Goal: Task Accomplishment & Management: Complete application form

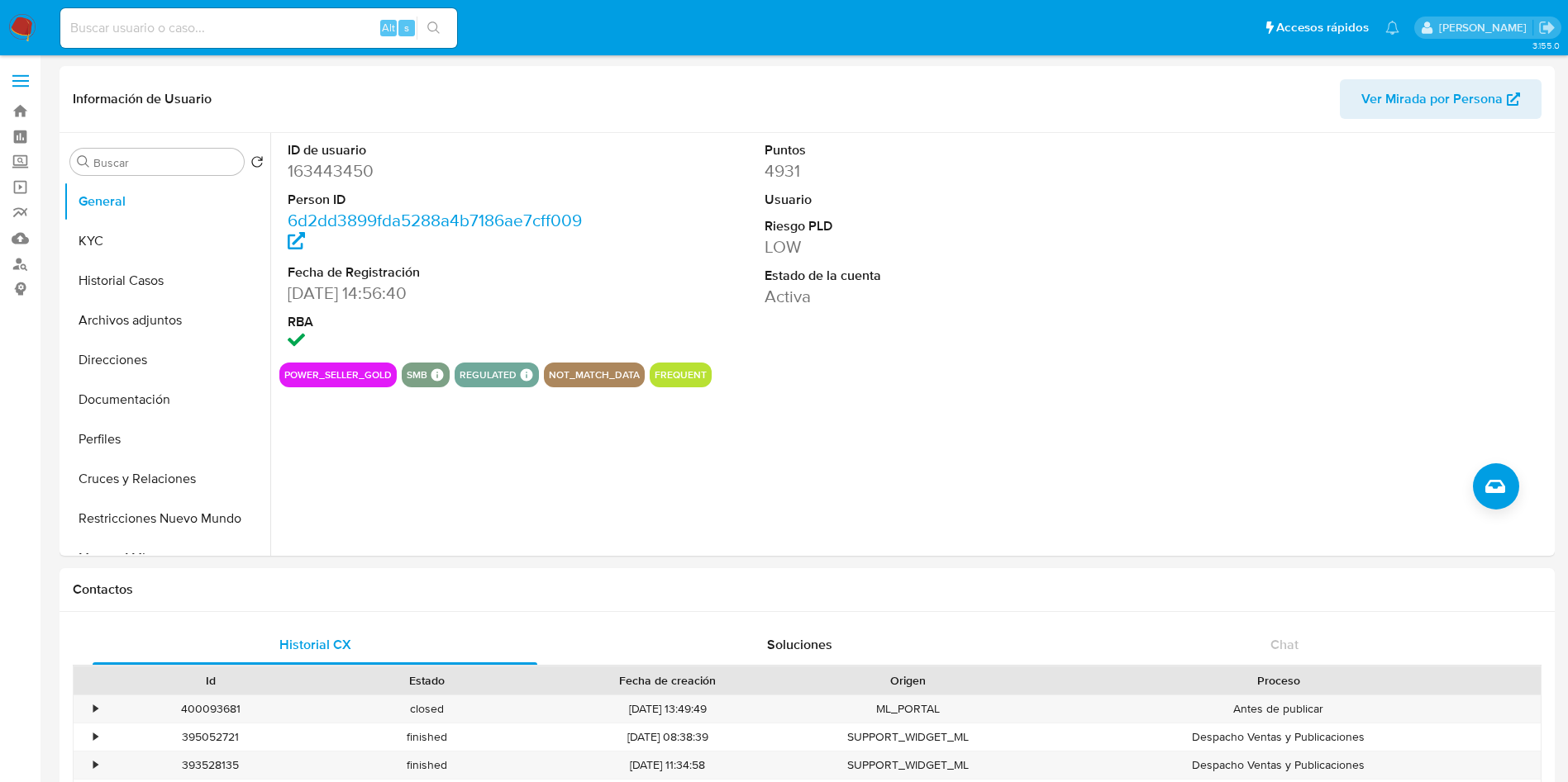
select select "10"
click at [930, 513] on div "ID de usuario 163443450 Person ID 6d2dd3899fda5288a4b7186ae7cff009 Fecha de Reg…" at bounding box center [910, 345] width 1281 height 423
click at [159, 311] on button "Archivos adjuntos" at bounding box center [160, 321] width 194 height 40
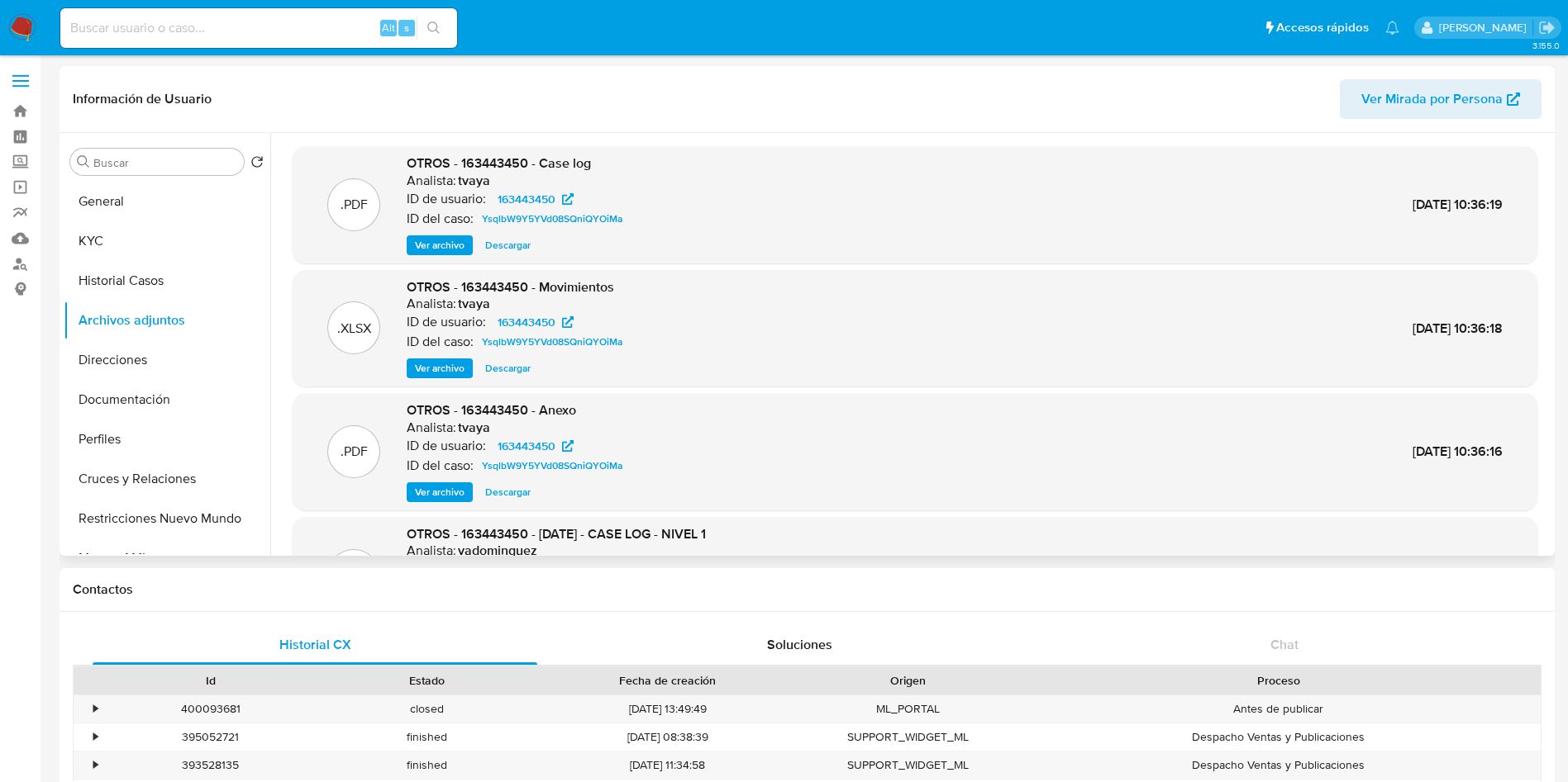
click at [447, 495] on span "Ver archivo" at bounding box center [439, 492] width 49 height 16
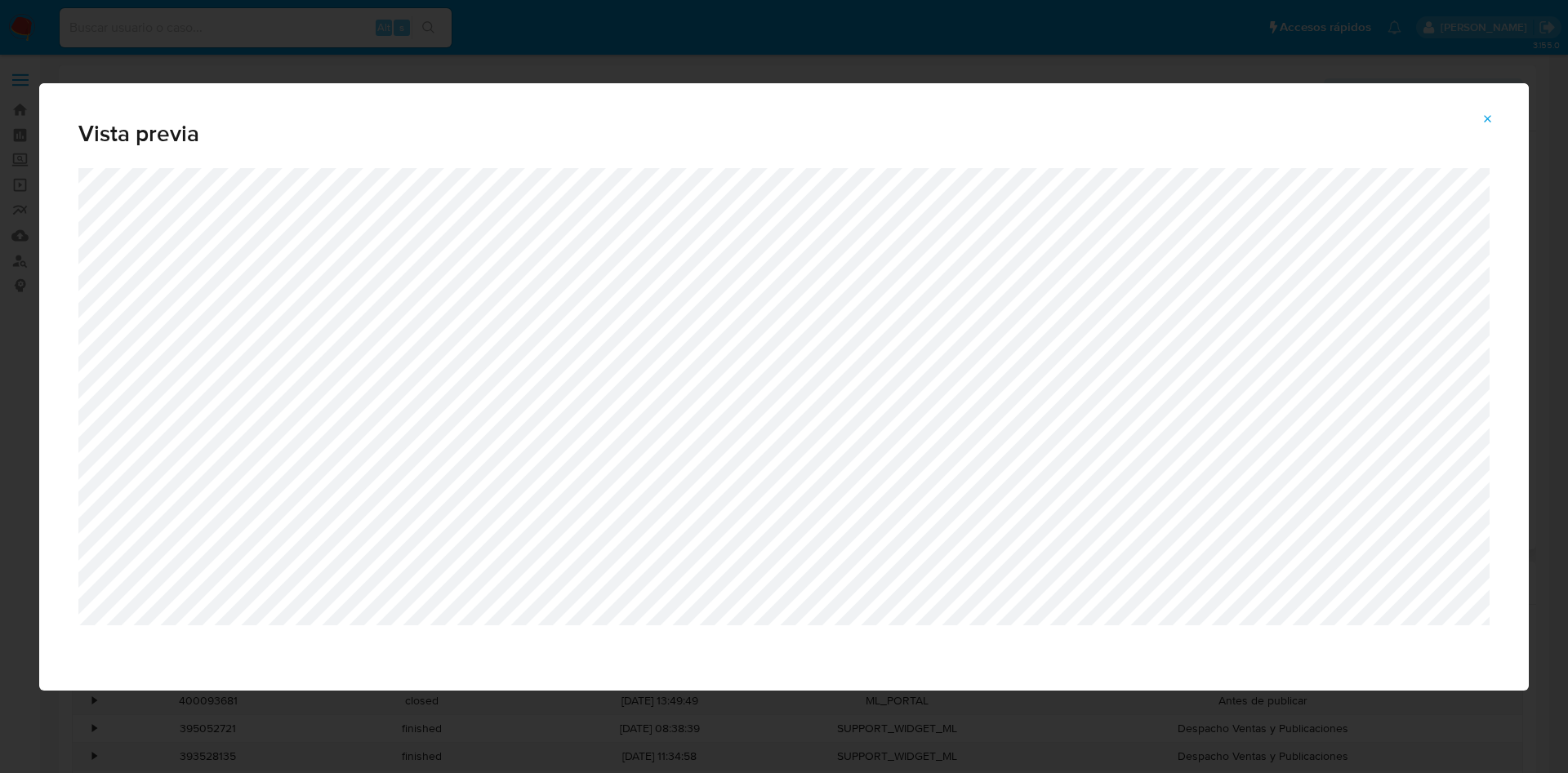
click at [1007, 67] on div "Vista previa" at bounding box center [784, 386] width 1568 height 773
click at [1490, 119] on icon "Attachment preview" at bounding box center [1488, 120] width 13 height 13
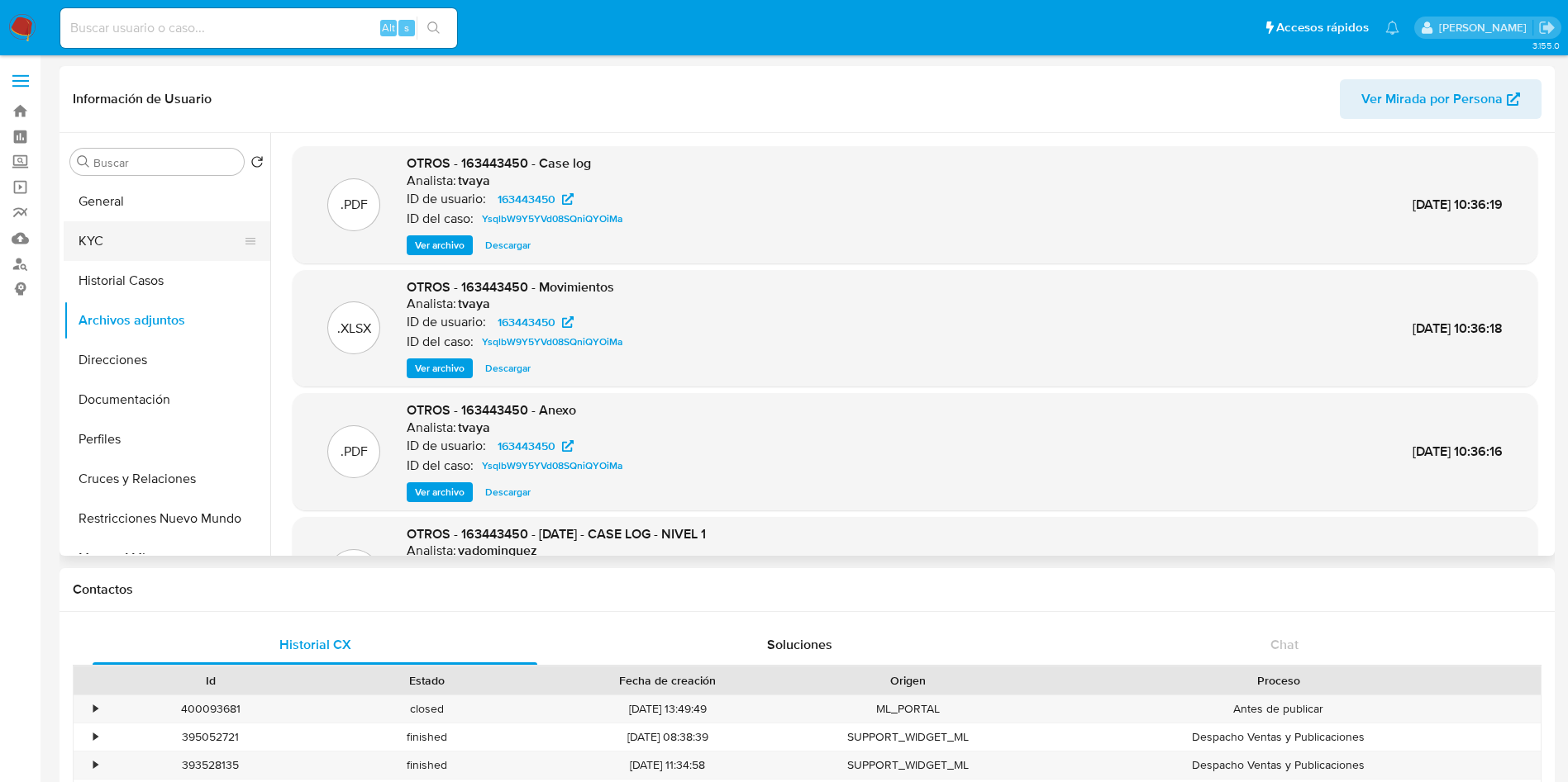
click at [117, 233] on button "KYC" at bounding box center [160, 241] width 194 height 40
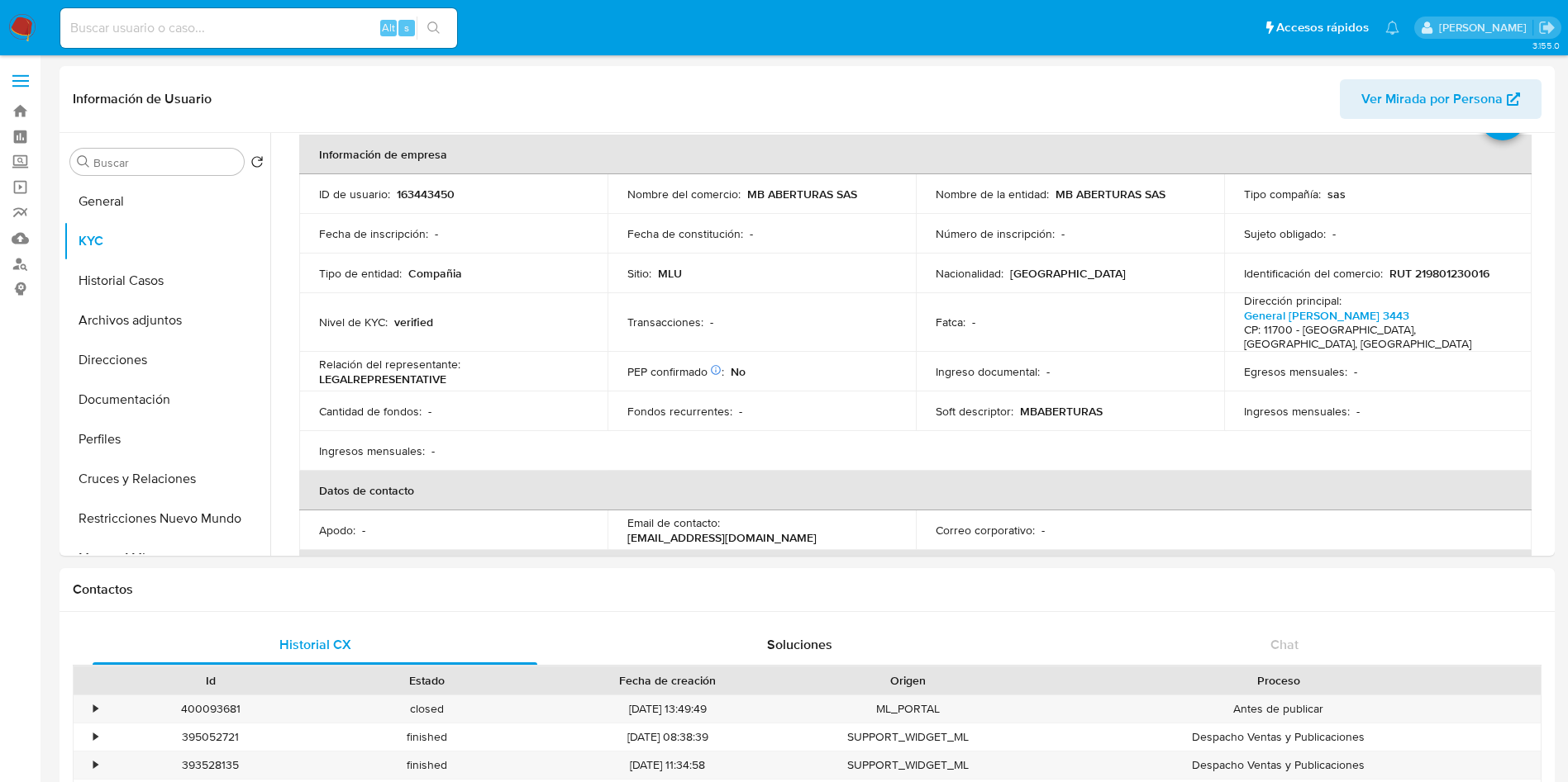
scroll to position [81, 0]
click at [139, 393] on button "Documentación" at bounding box center [160, 400] width 194 height 40
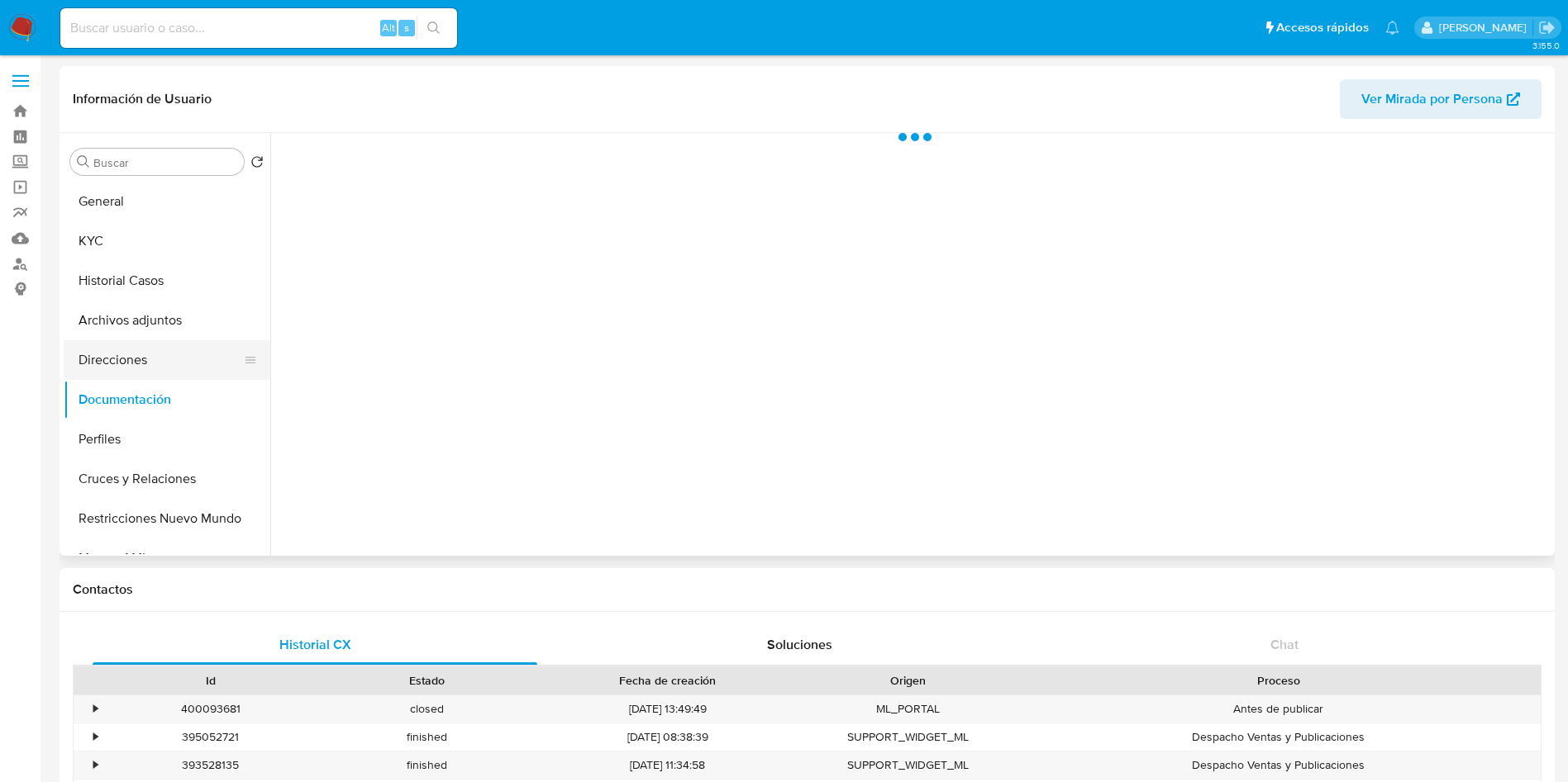
scroll to position [0, 0]
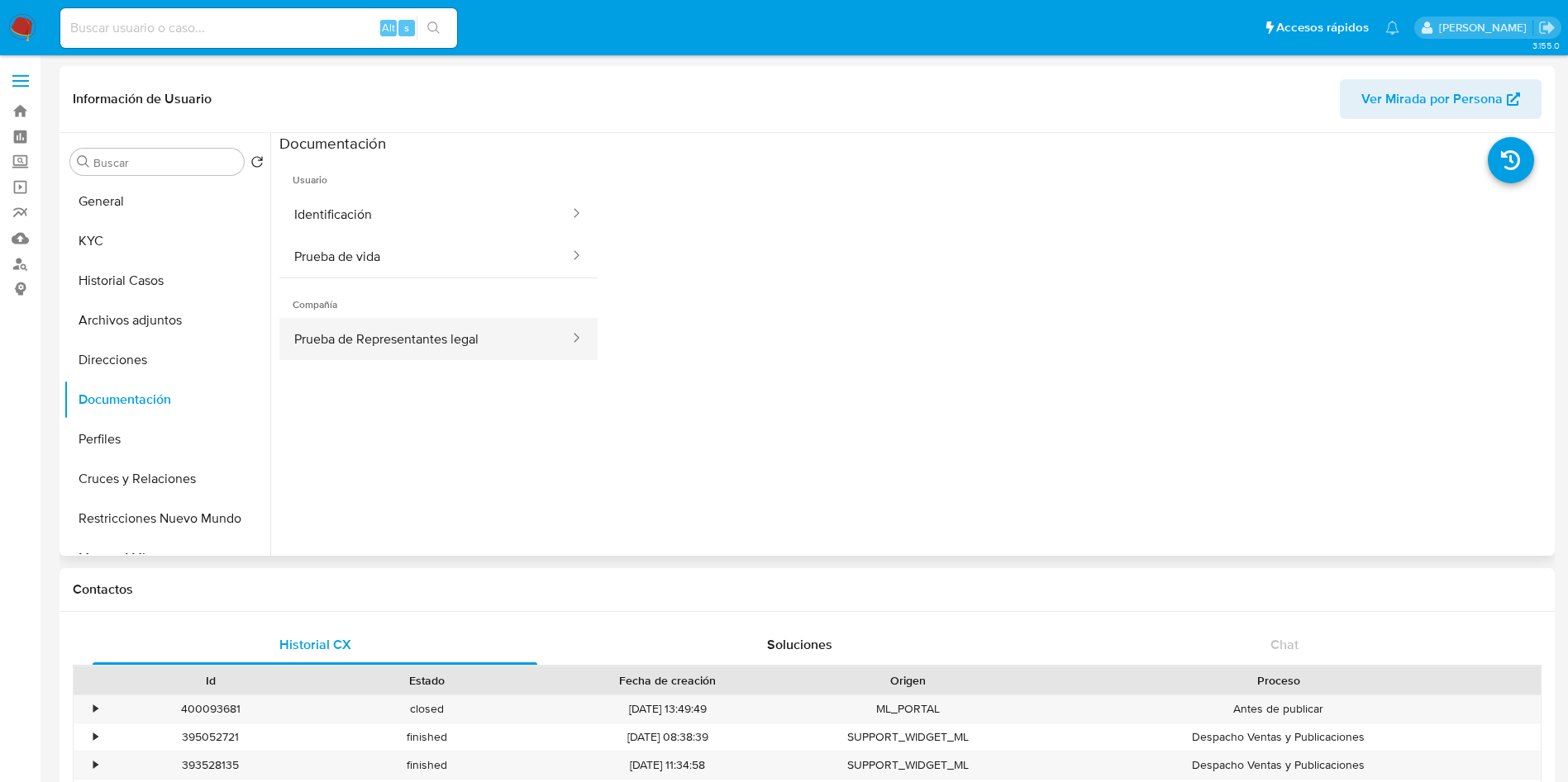
click at [460, 339] on button "Prueba de Representantes legal" at bounding box center [425, 339] width 292 height 42
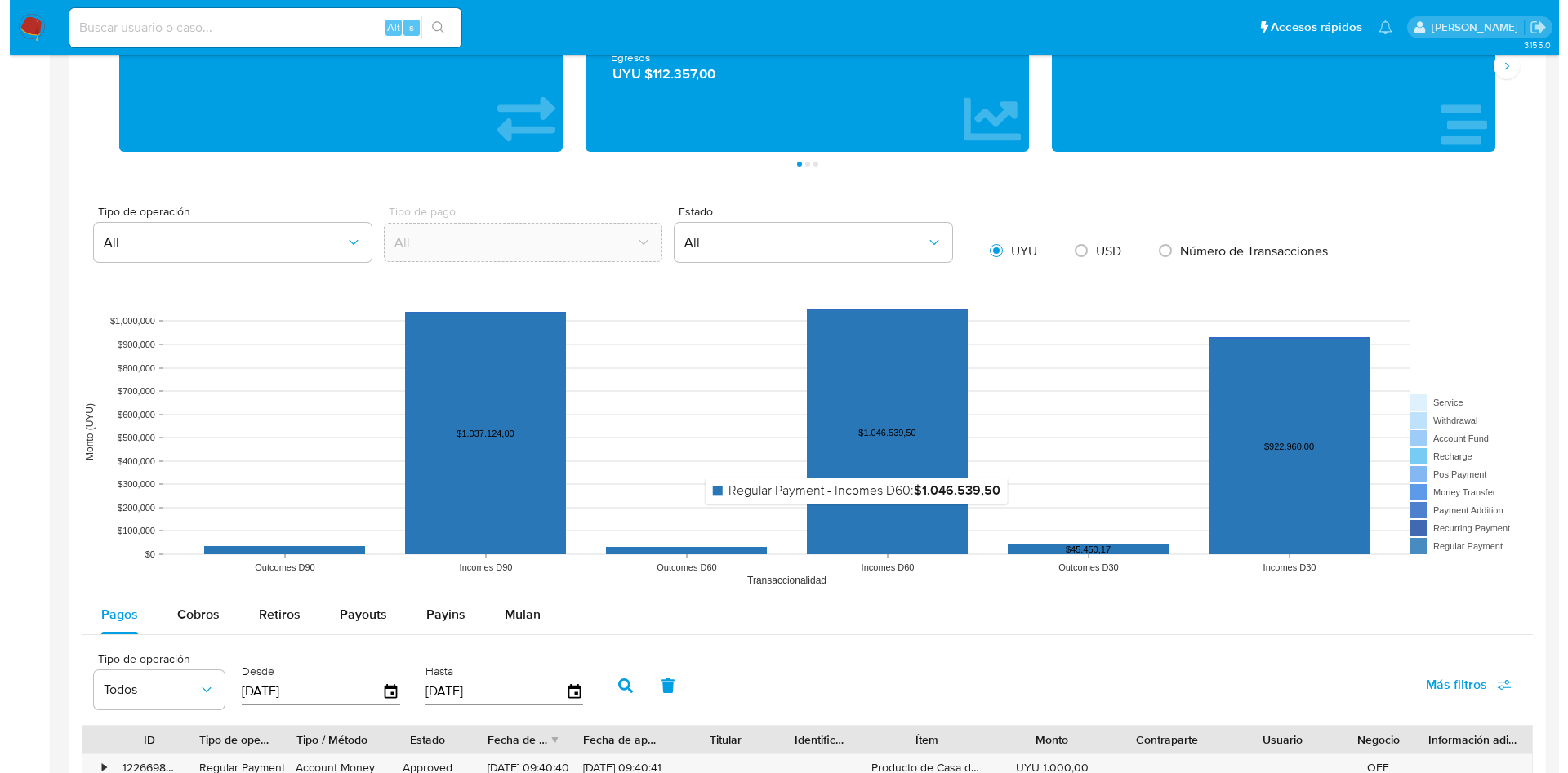
scroll to position [1348, 0]
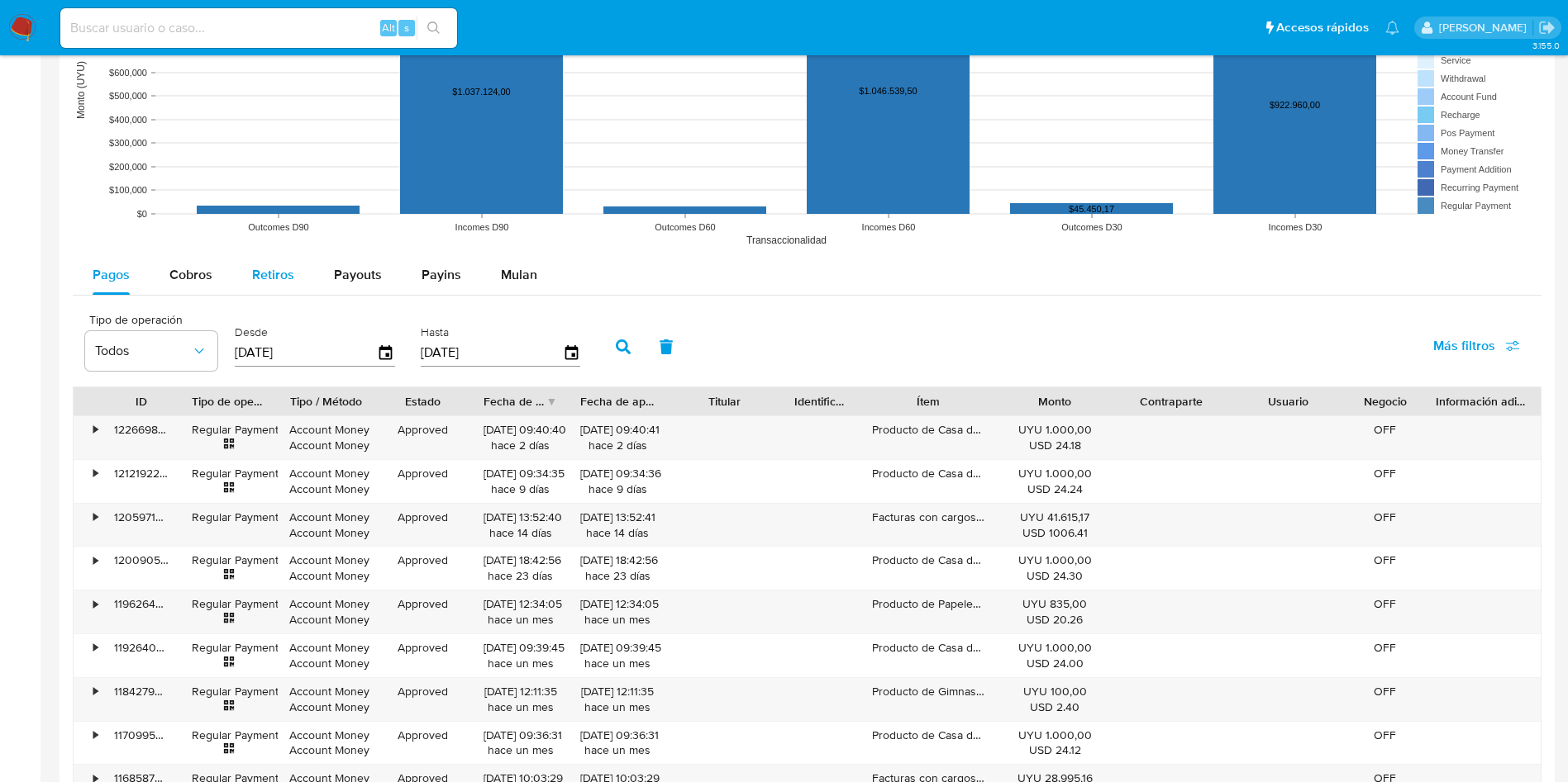
click at [282, 265] on span "Retiros" at bounding box center [272, 275] width 42 height 19
select select "10"
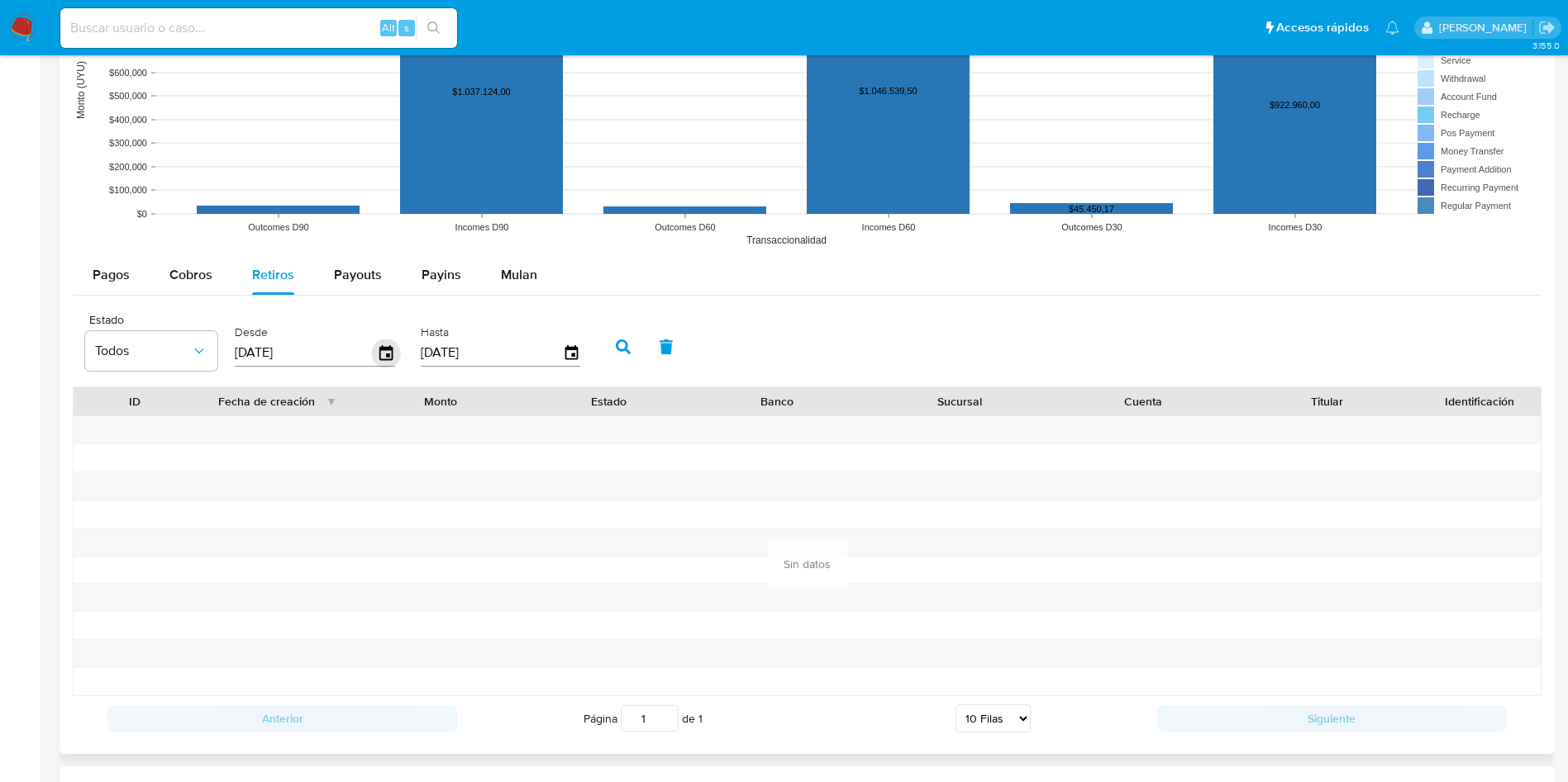
click at [376, 356] on icon "button" at bounding box center [386, 353] width 29 height 29
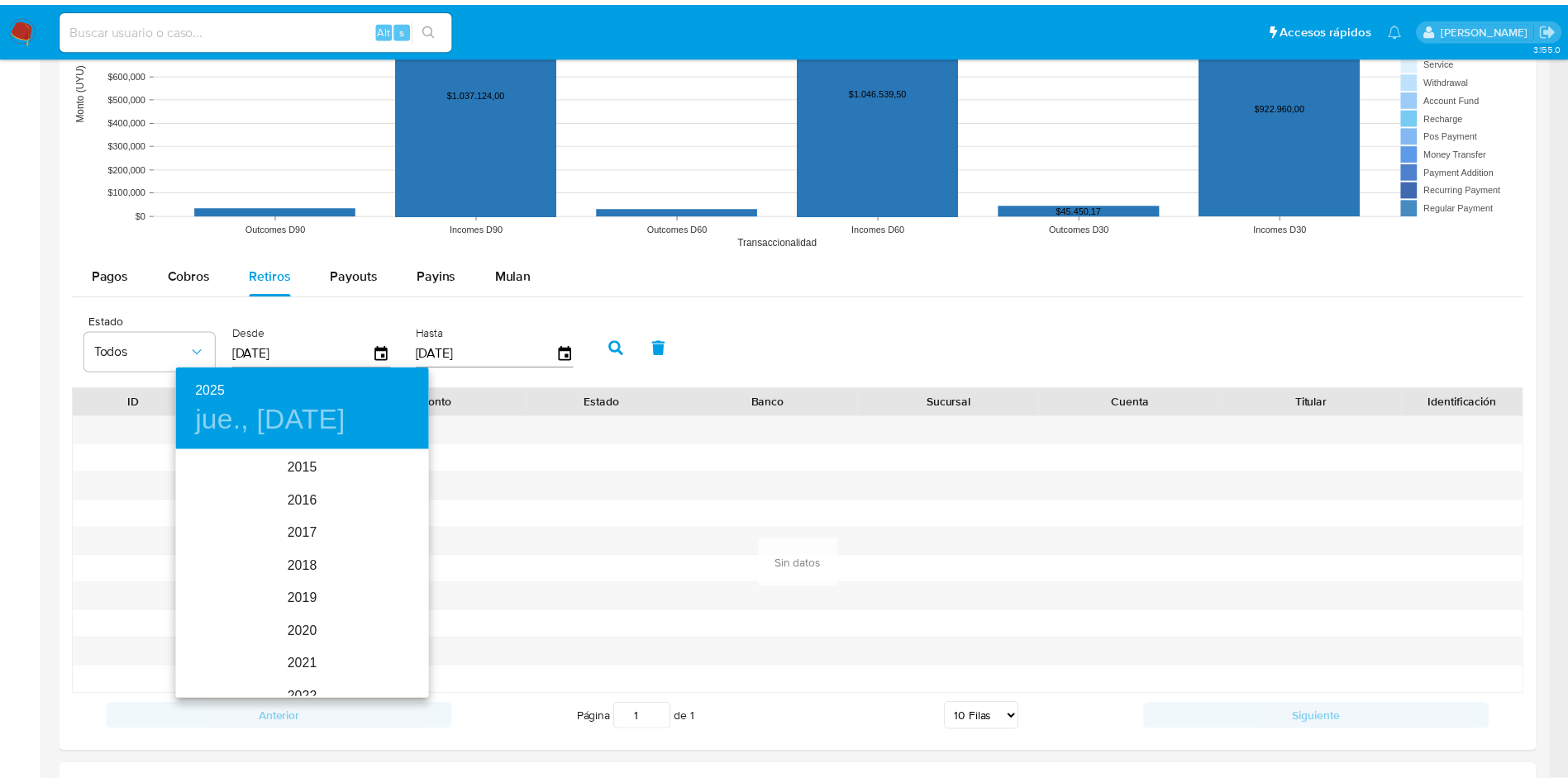
scroll to position [231, 0]
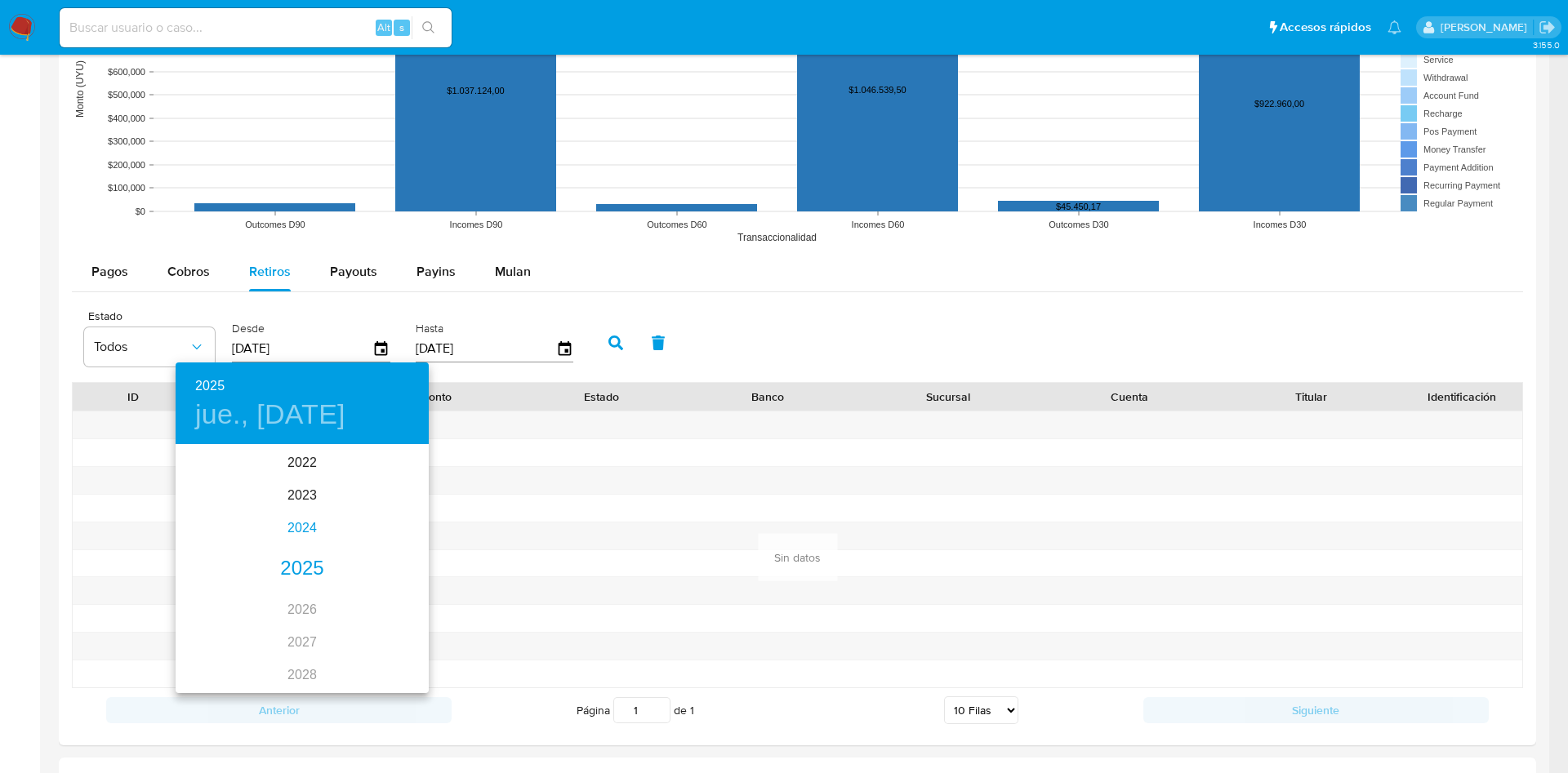
click at [294, 540] on div "2024" at bounding box center [302, 528] width 253 height 33
click at [301, 545] on div "may." at bounding box center [302, 539] width 84 height 62
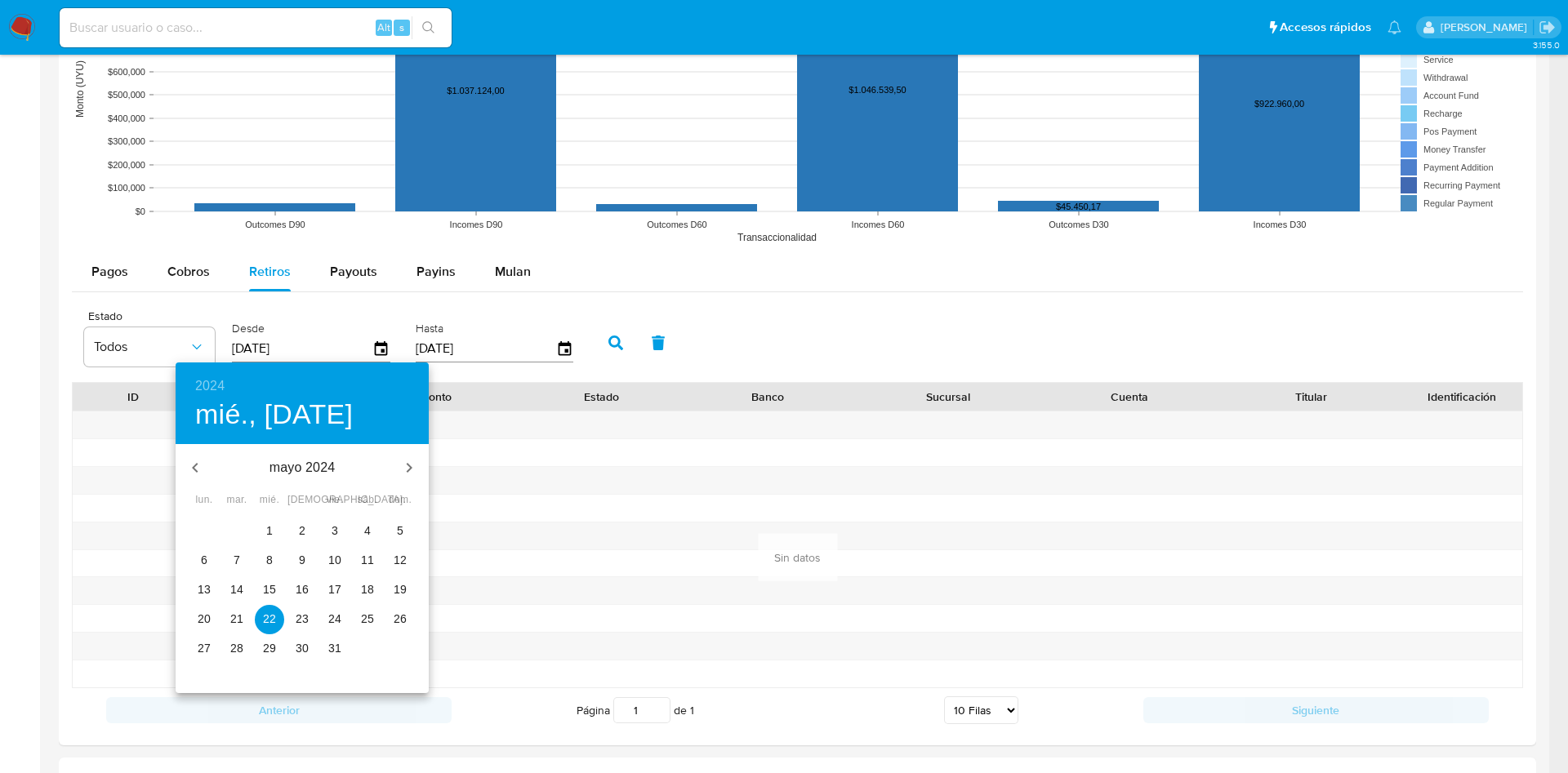
click at [309, 538] on span "2" at bounding box center [302, 530] width 30 height 16
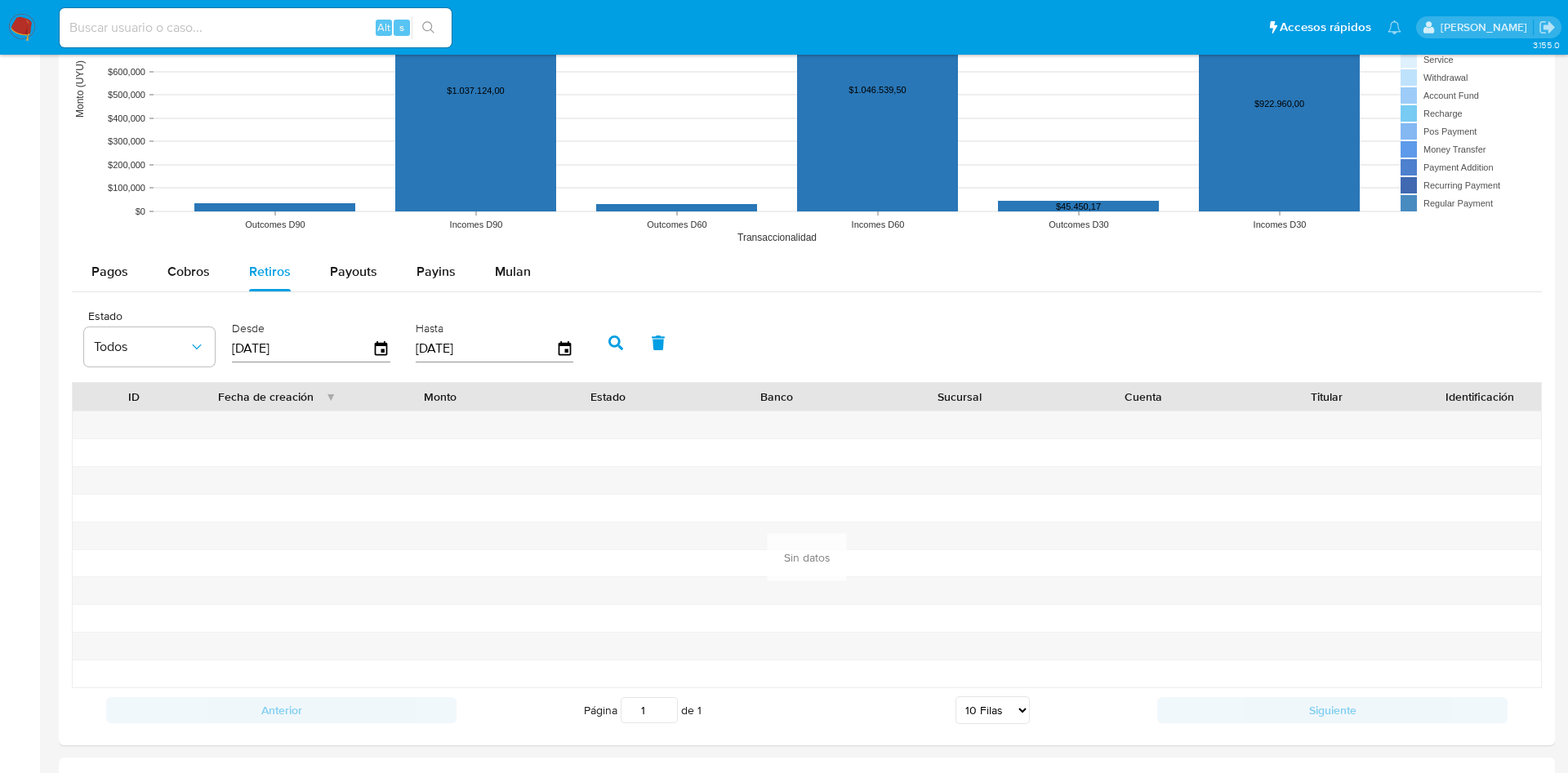
type input "[DATE]"
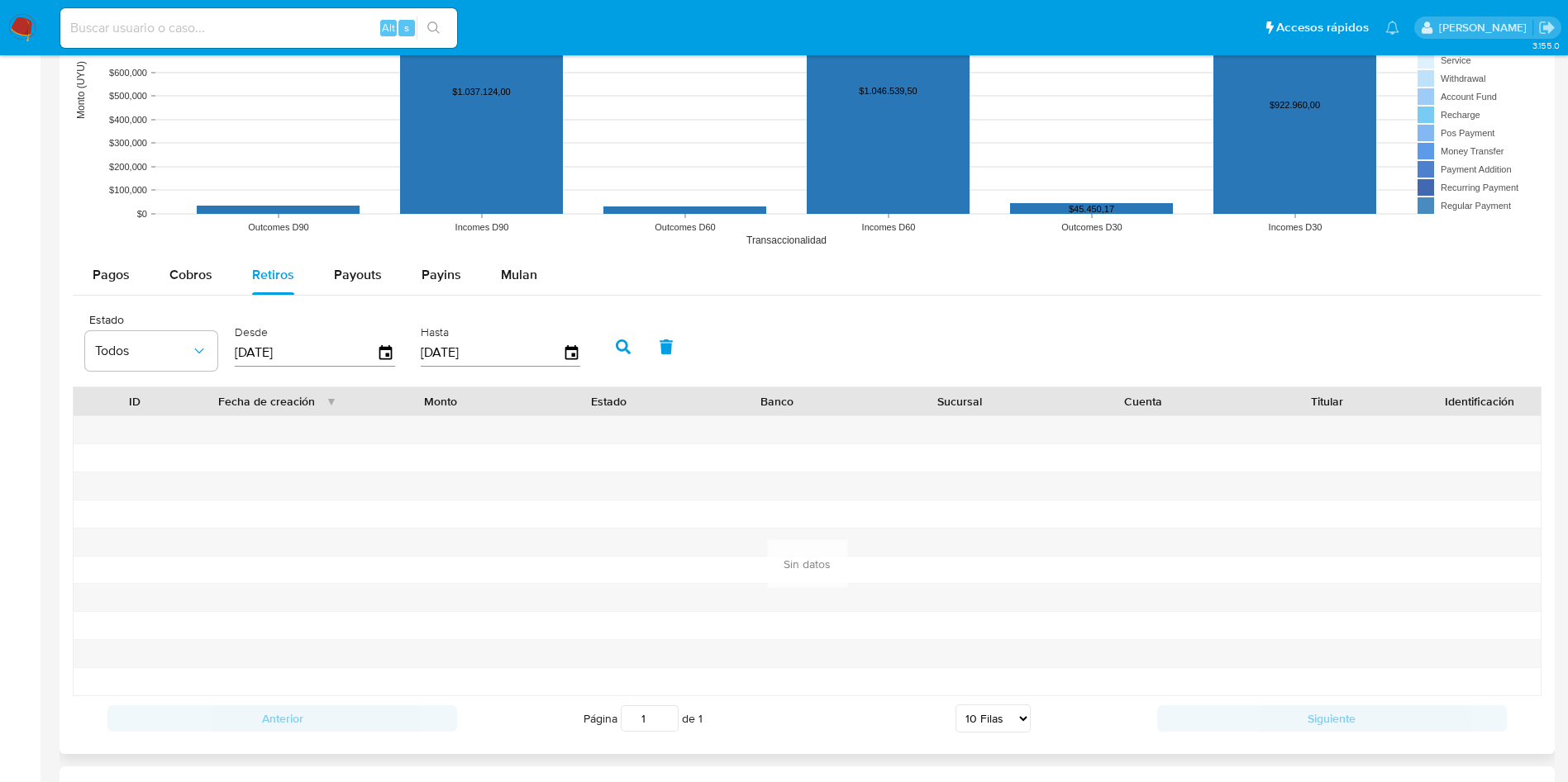
click at [625, 347] on icon "button" at bounding box center [623, 346] width 15 height 14
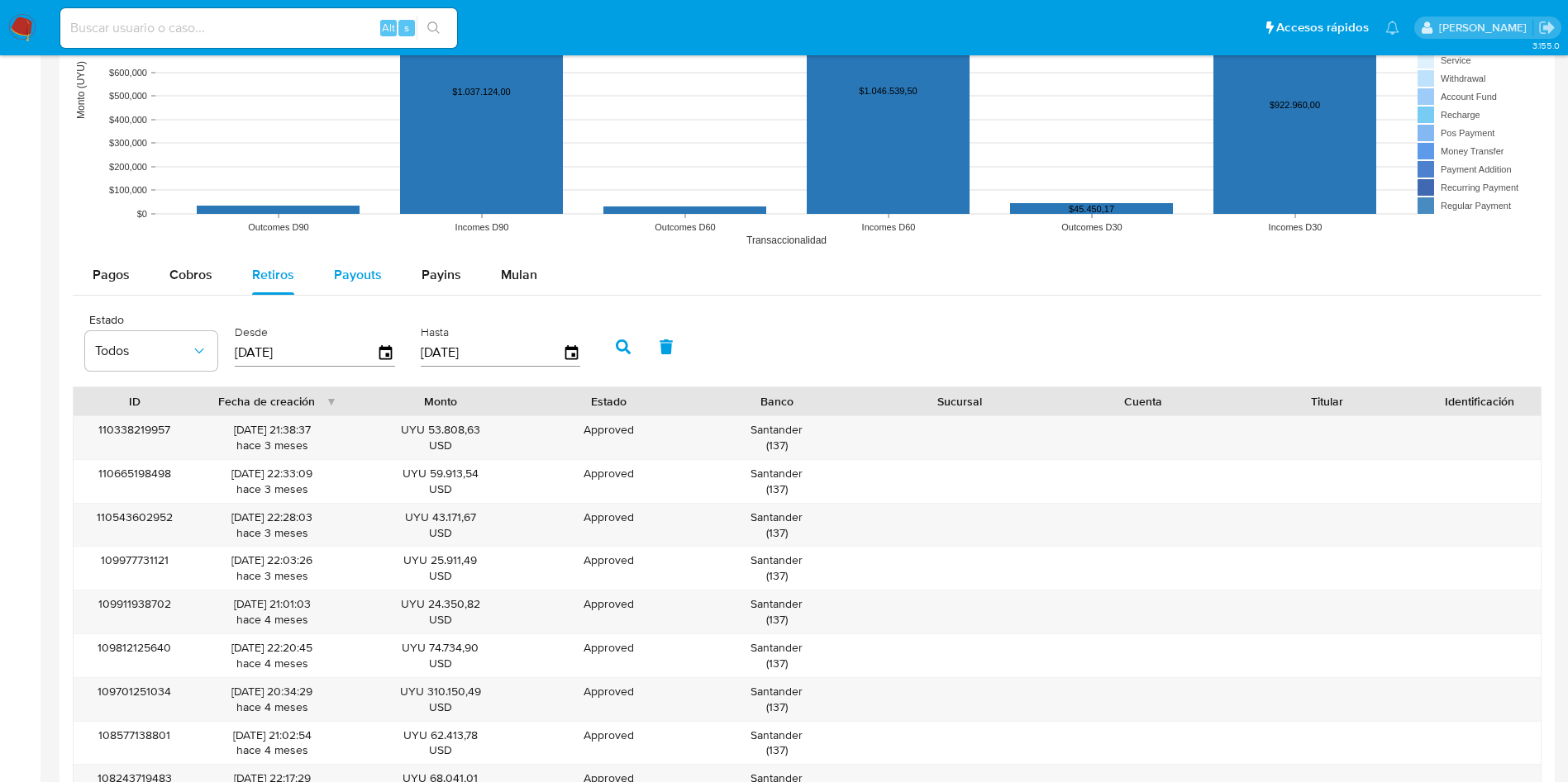
click at [346, 271] on span "Payouts" at bounding box center [357, 275] width 48 height 19
select select "10"
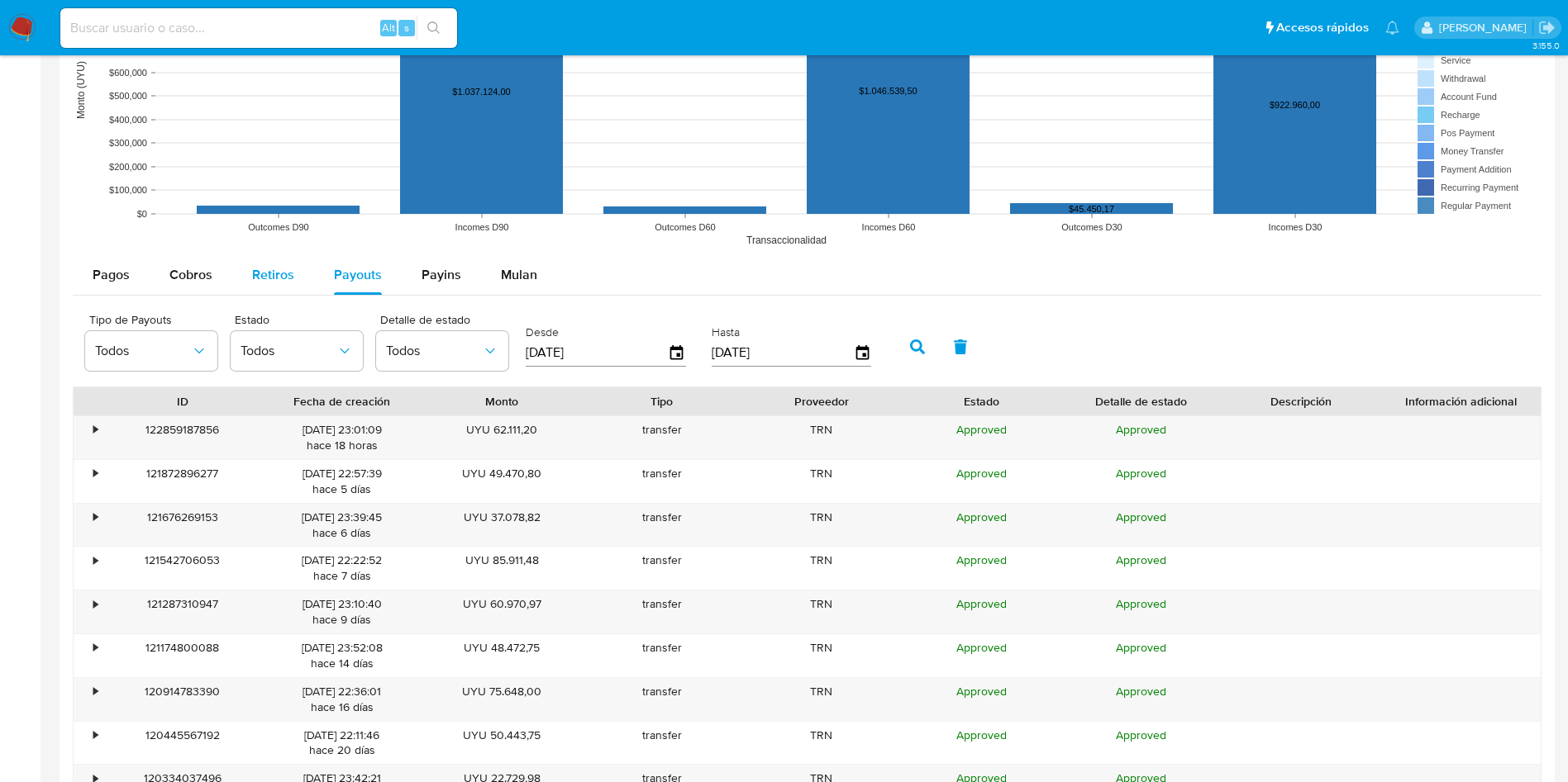
click at [279, 274] on span "Retiros" at bounding box center [272, 275] width 42 height 19
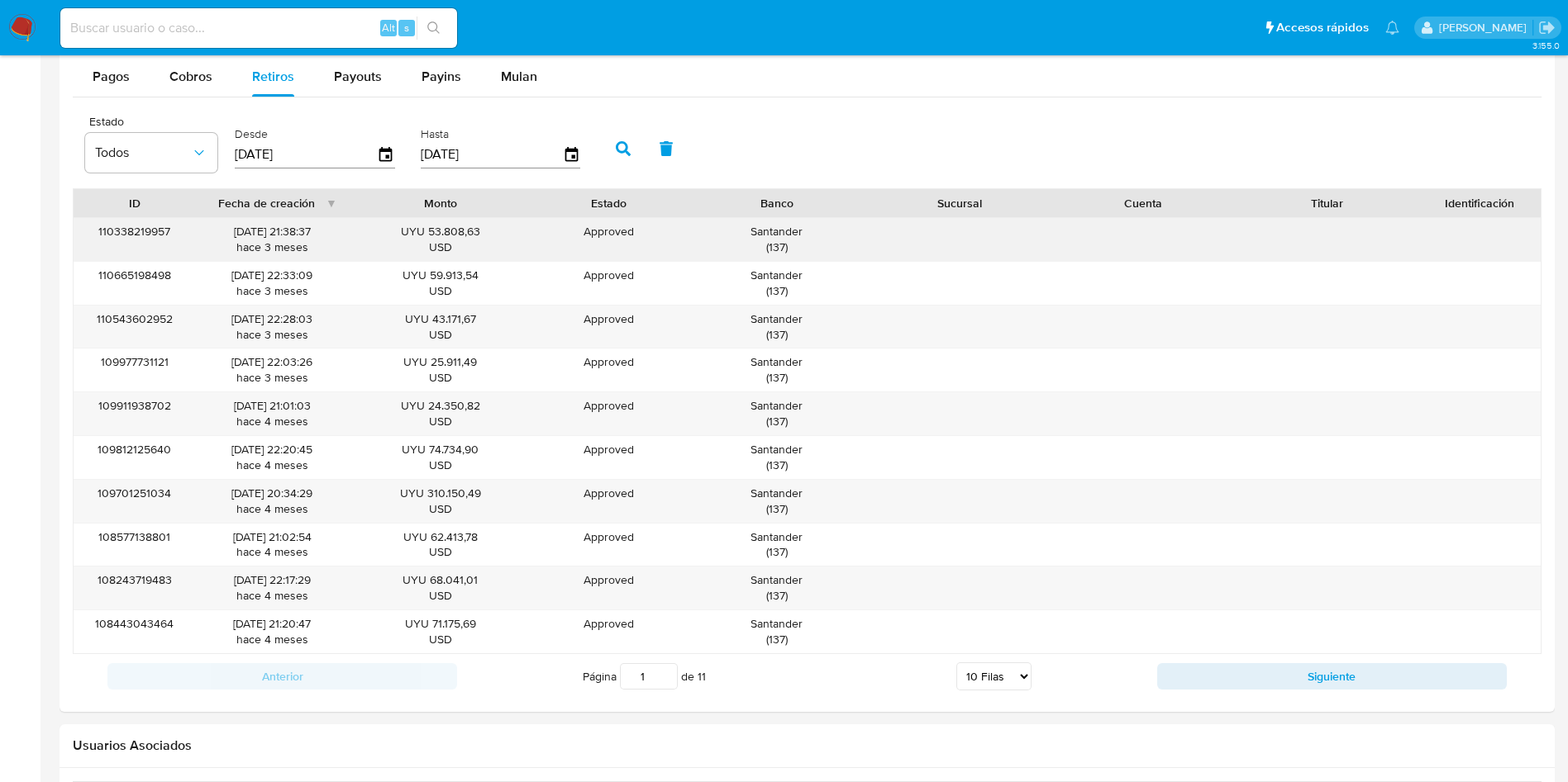
scroll to position [1611, 0]
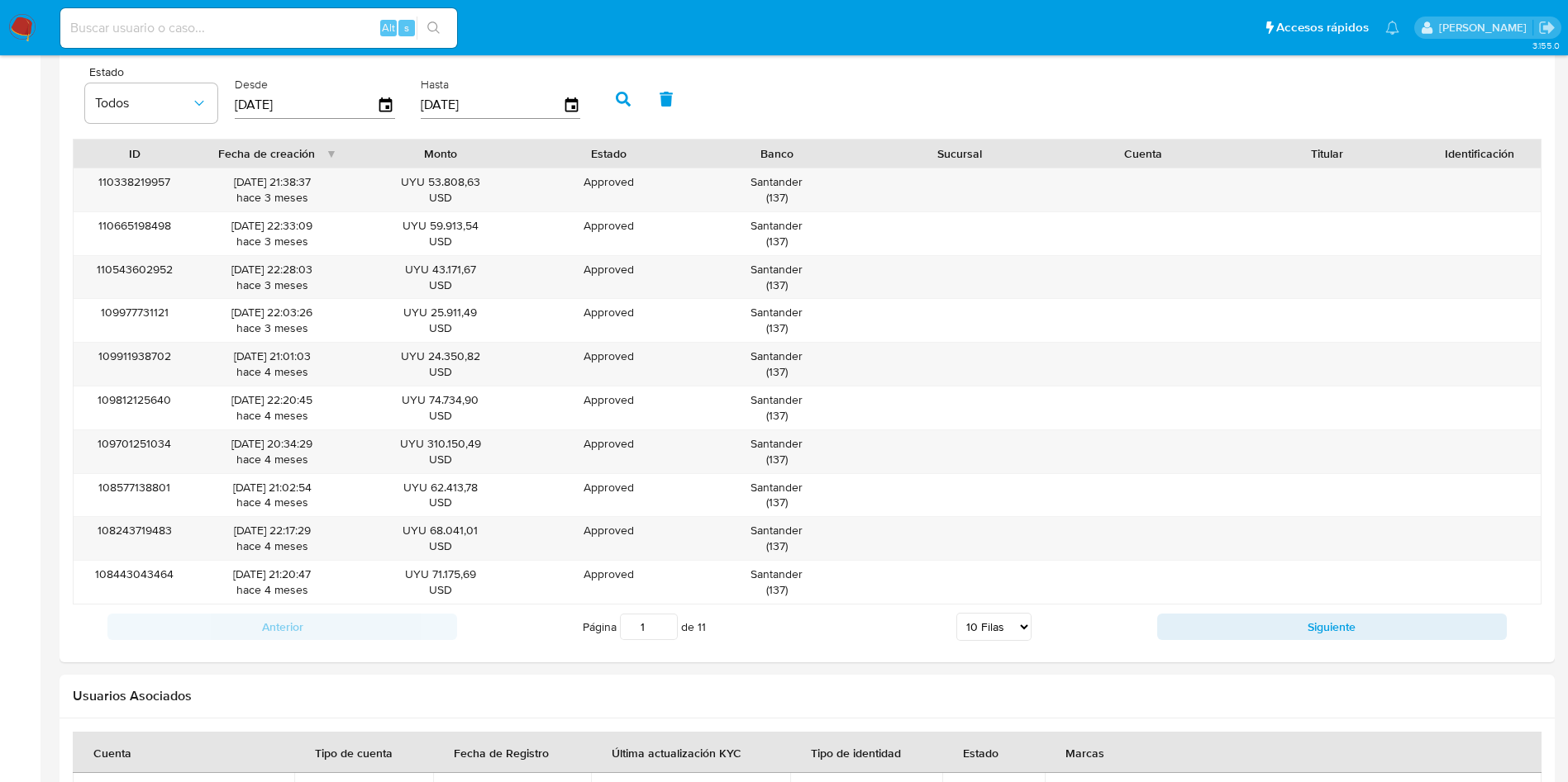
click at [1026, 632] on select "5 Filas 10 Filas 20 Filas 25 Filas 50 Filas 100 Filas" at bounding box center [994, 627] width 75 height 28
select select "100"
click at [956, 613] on select "5 Filas 10 Filas 20 Filas 25 Filas 50 Filas 100 Filas" at bounding box center [994, 627] width 75 height 28
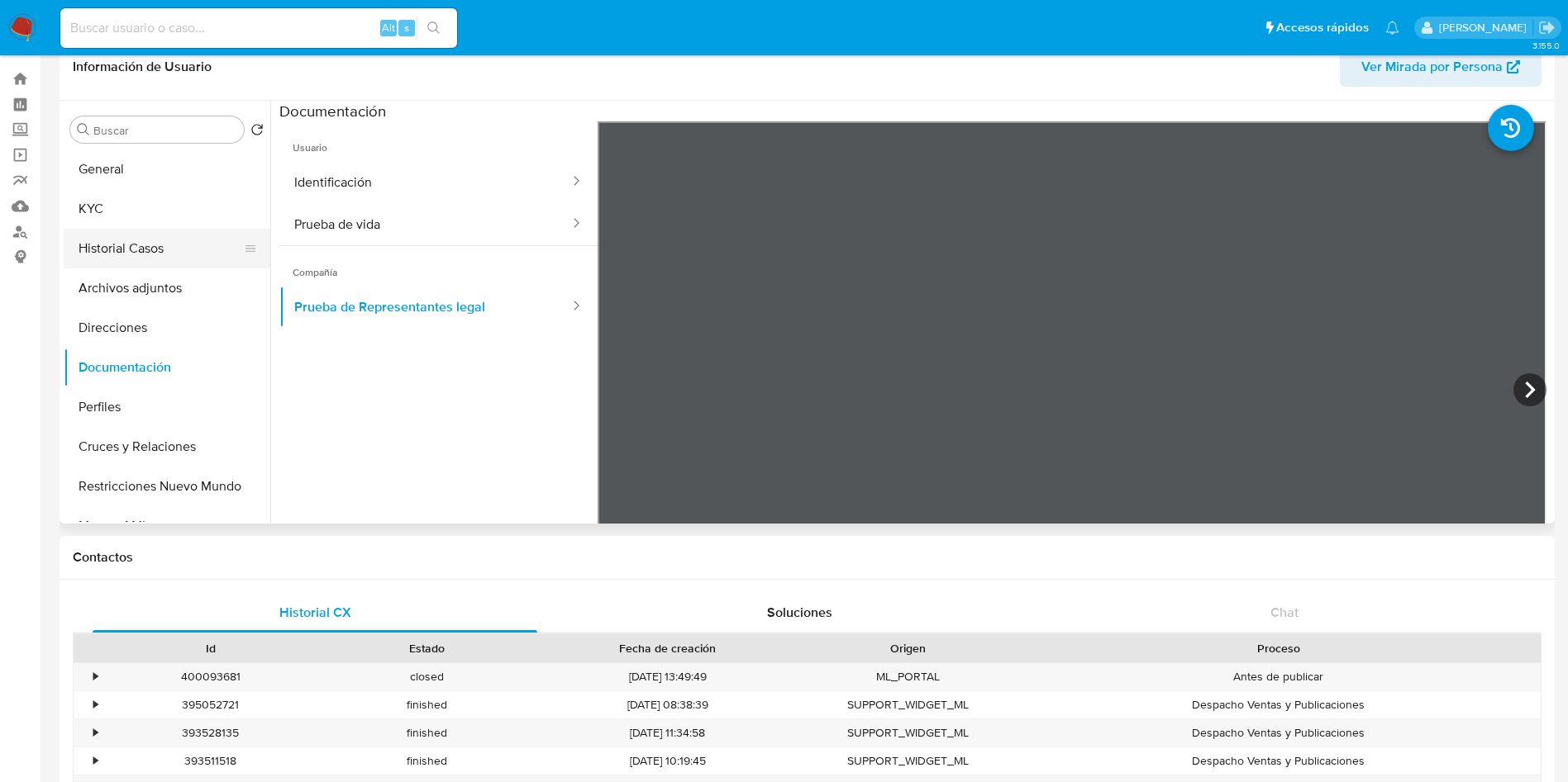
scroll to position [0, 0]
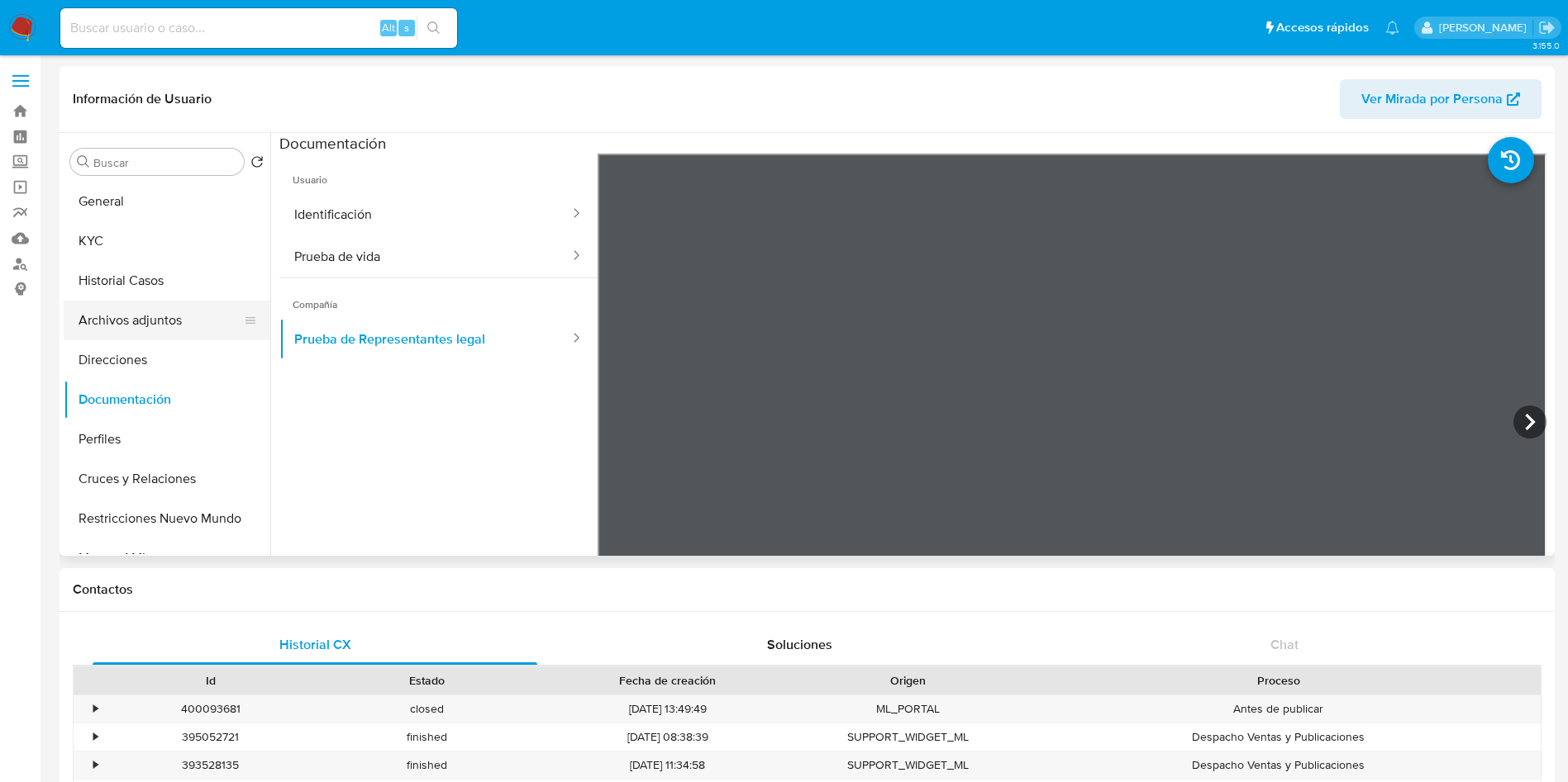
click at [138, 320] on button "Archivos adjuntos" at bounding box center [160, 321] width 194 height 40
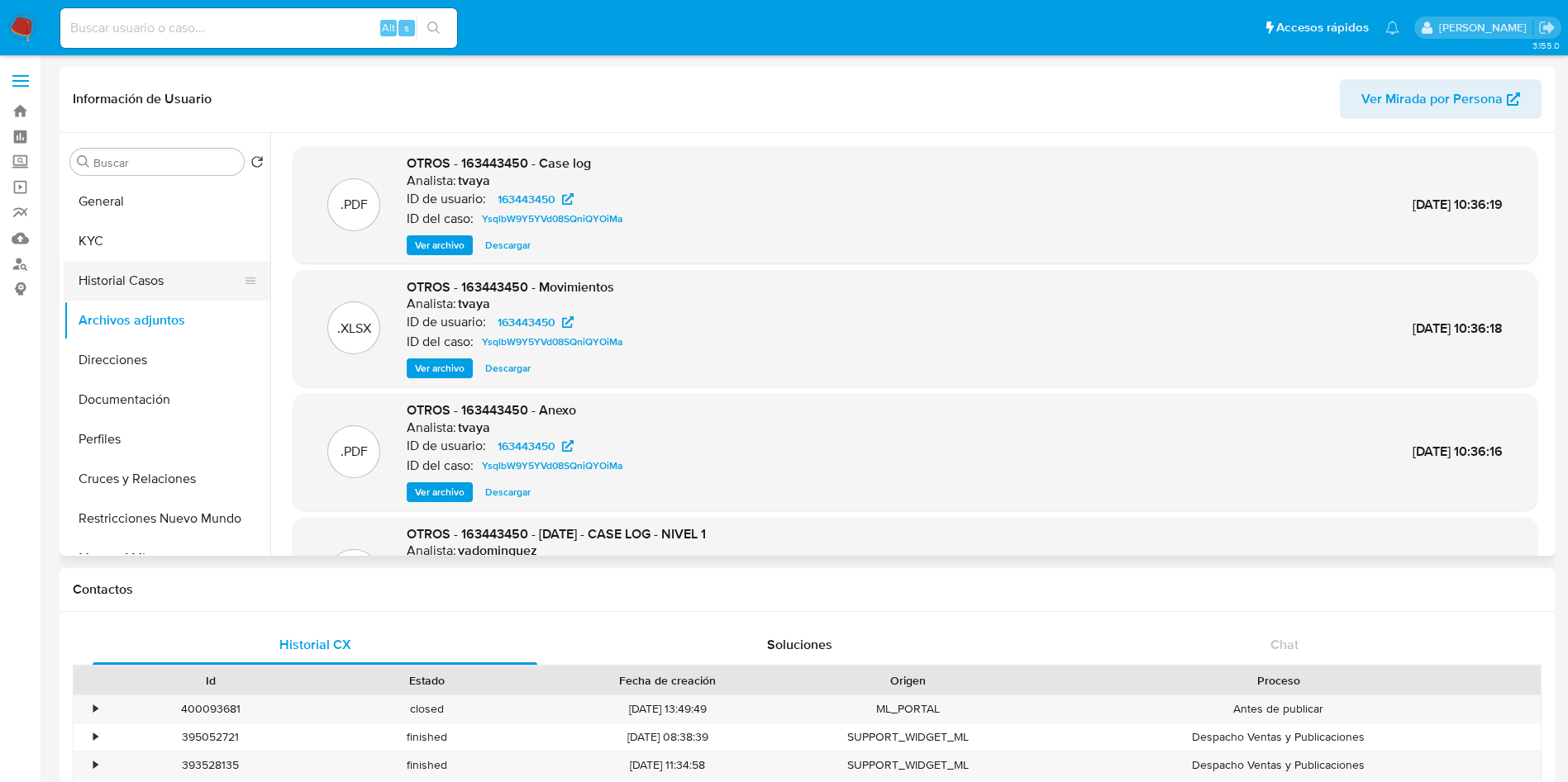
click at [179, 291] on button "Historial Casos" at bounding box center [160, 281] width 194 height 40
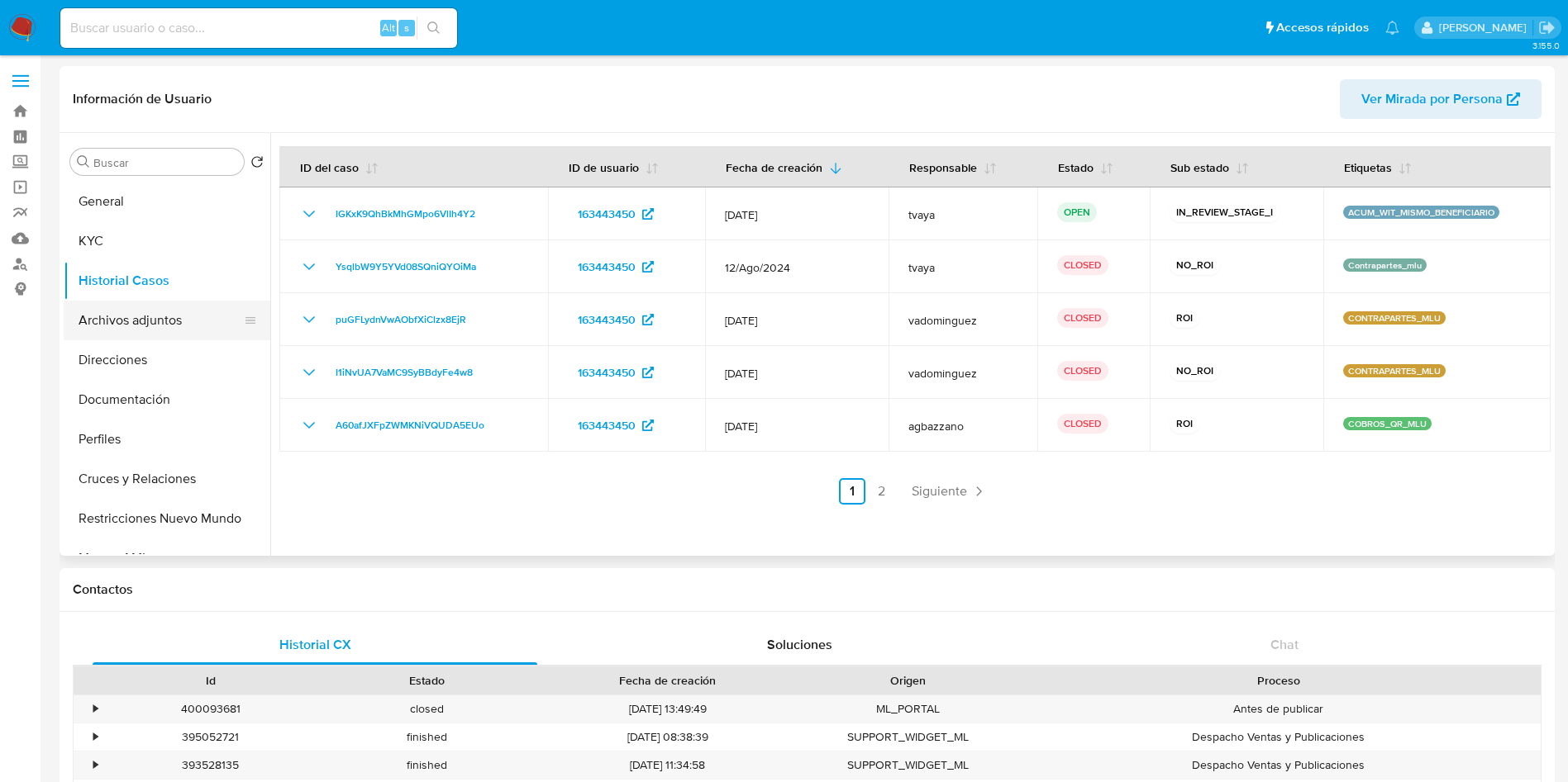
click at [150, 325] on button "Archivos adjuntos" at bounding box center [160, 321] width 194 height 40
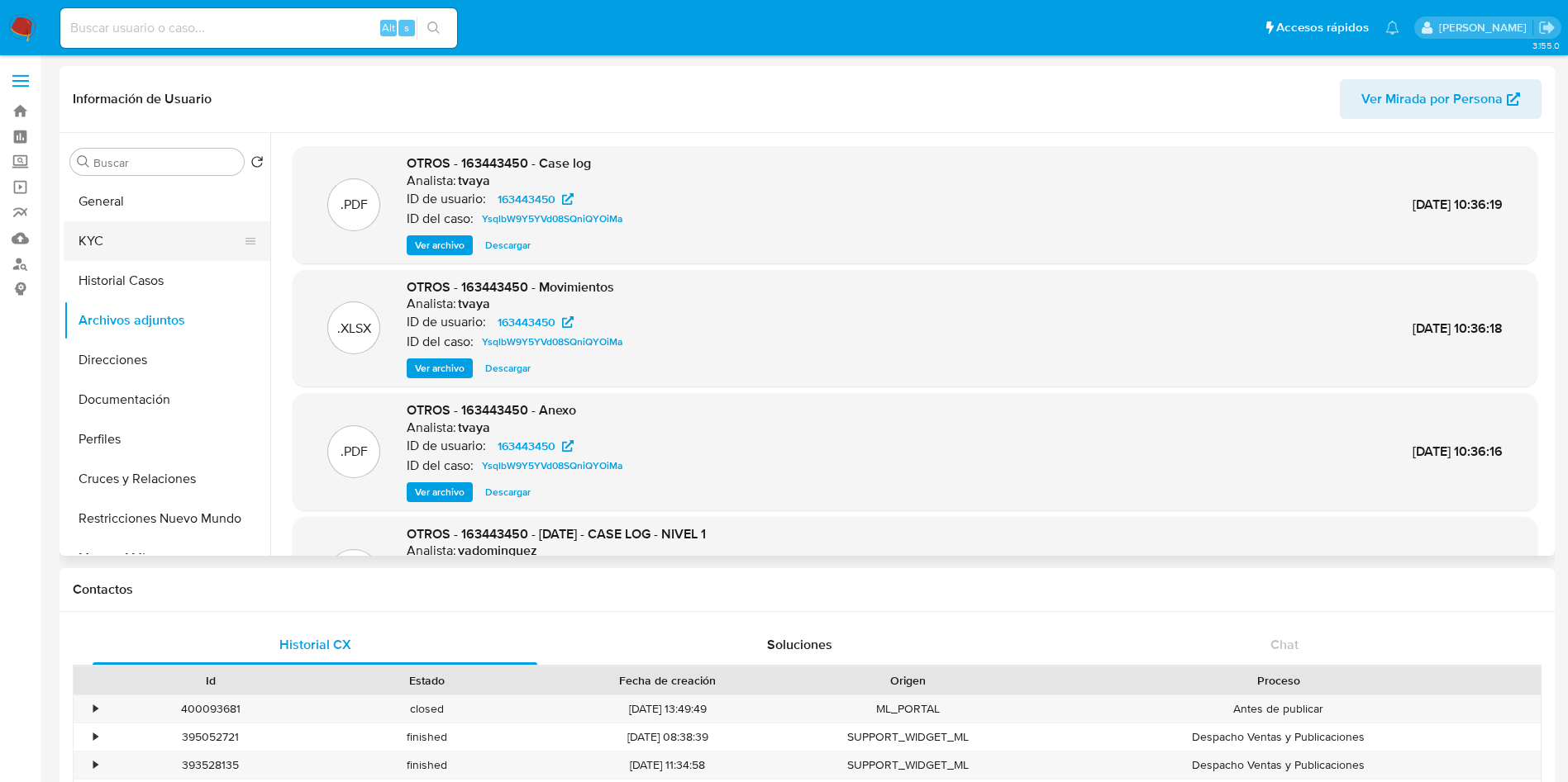
click at [119, 229] on button "KYC" at bounding box center [160, 241] width 194 height 40
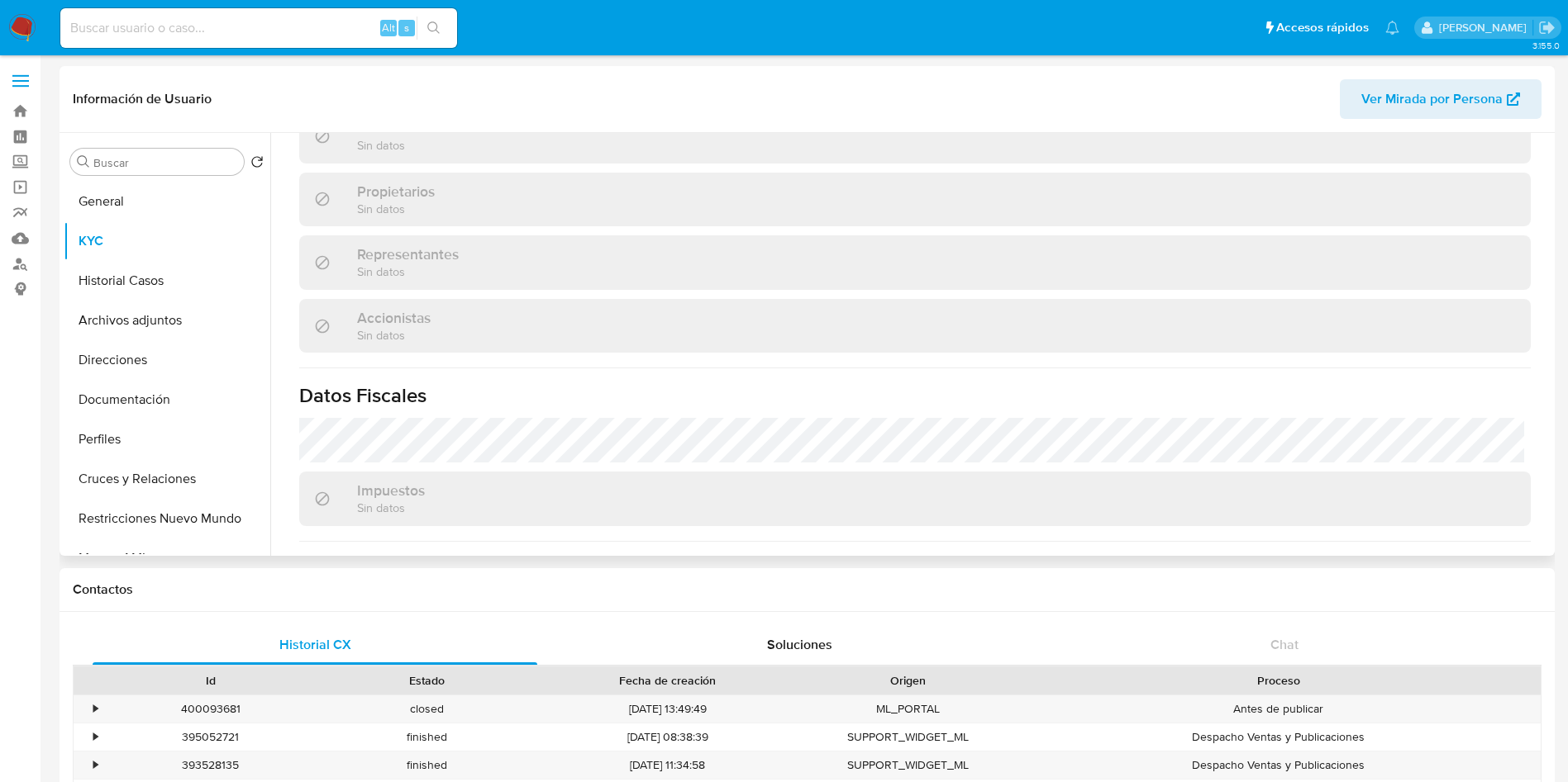
scroll to position [949, 0]
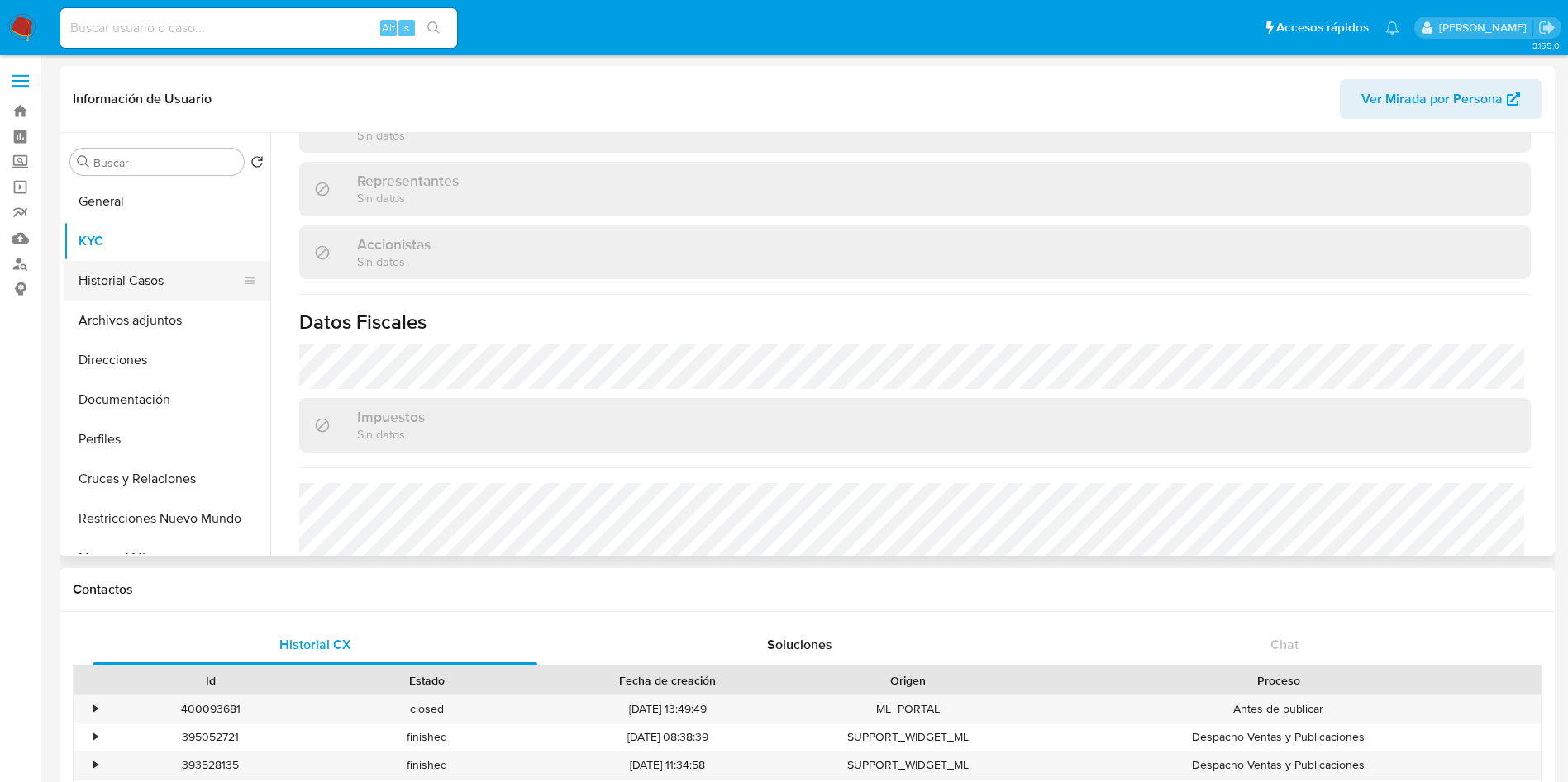
click at [160, 279] on button "Historial Casos" at bounding box center [160, 281] width 194 height 40
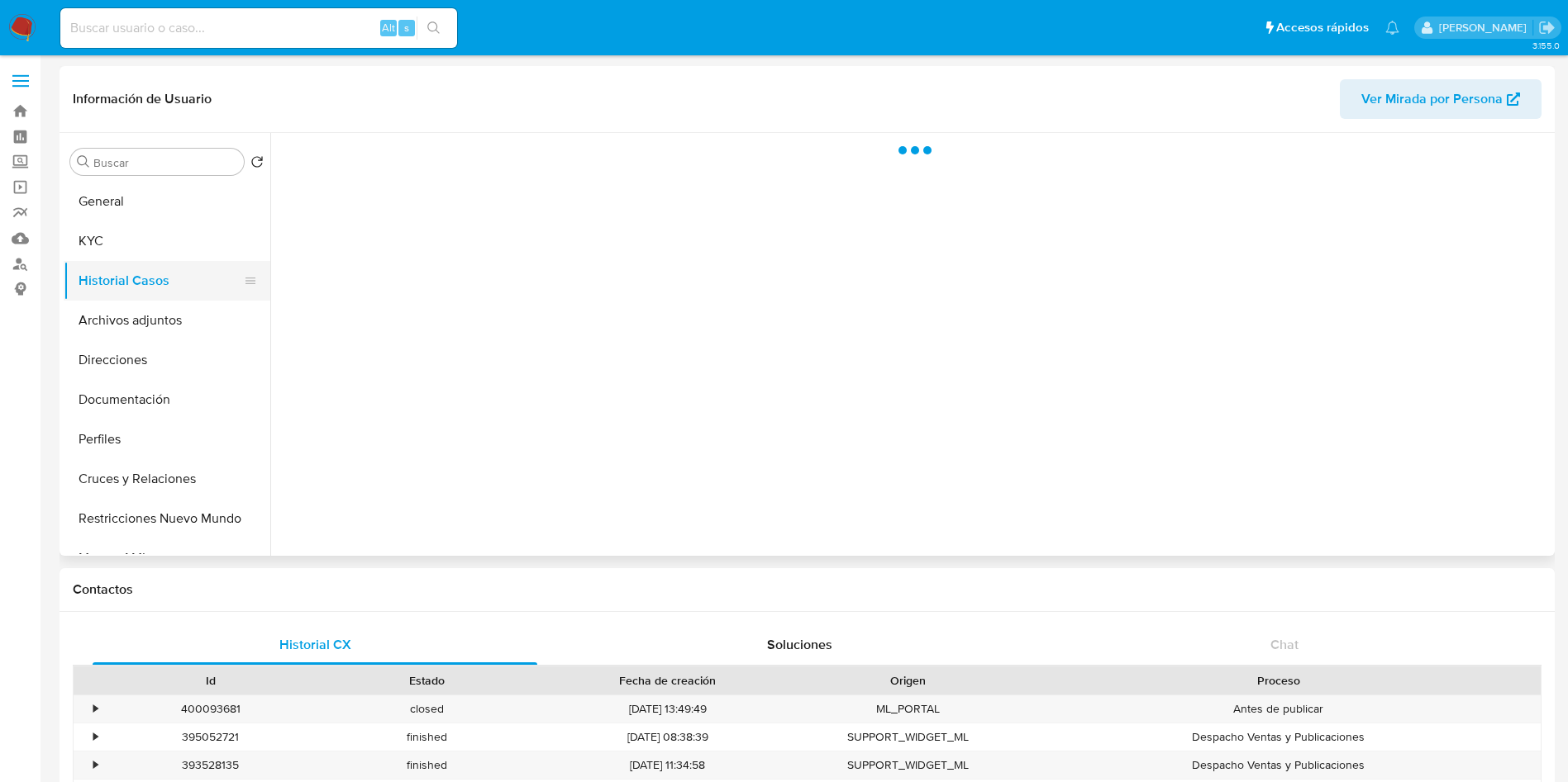
scroll to position [0, 0]
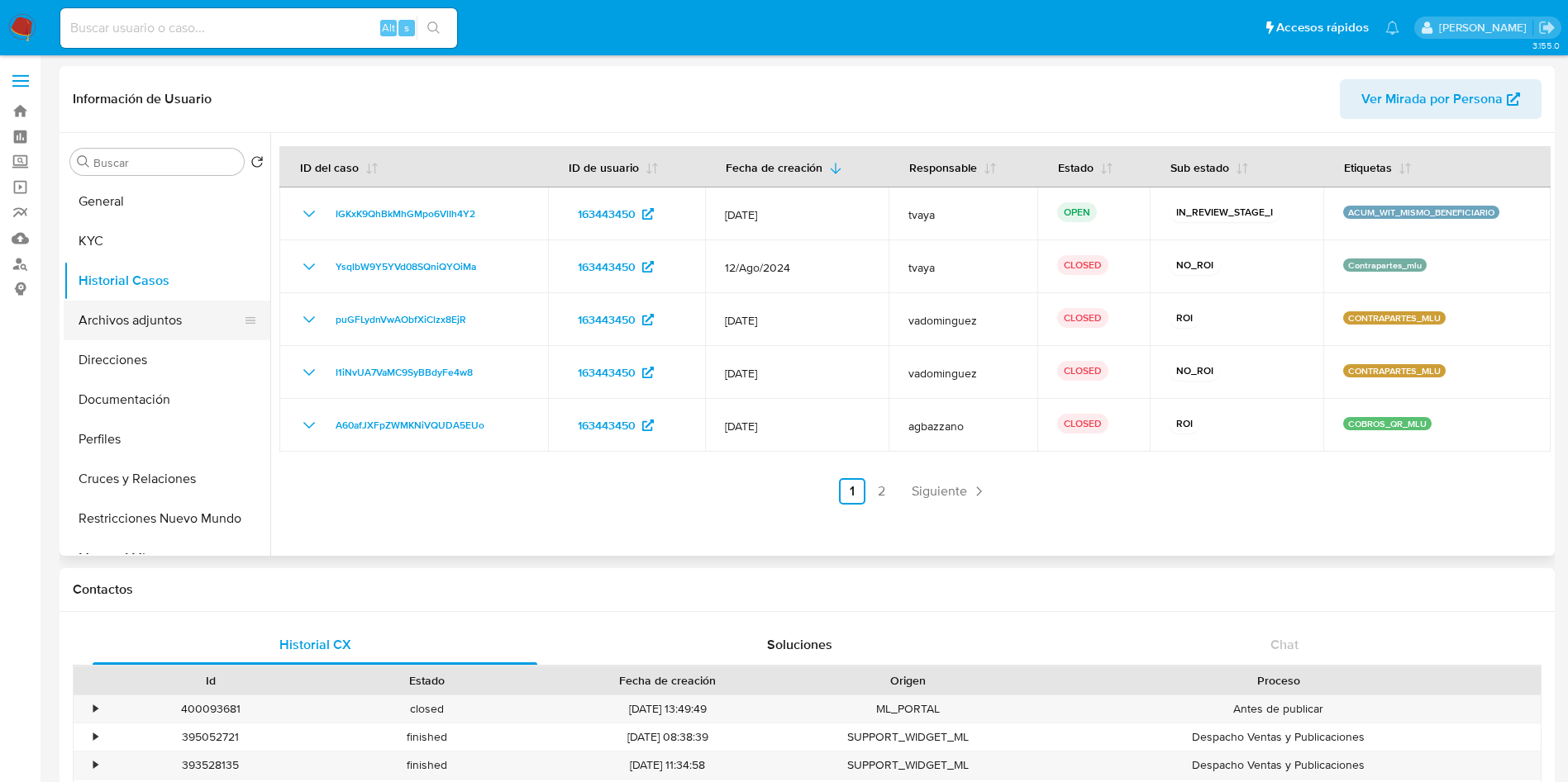
click at [121, 317] on button "Archivos adjuntos" at bounding box center [160, 321] width 194 height 40
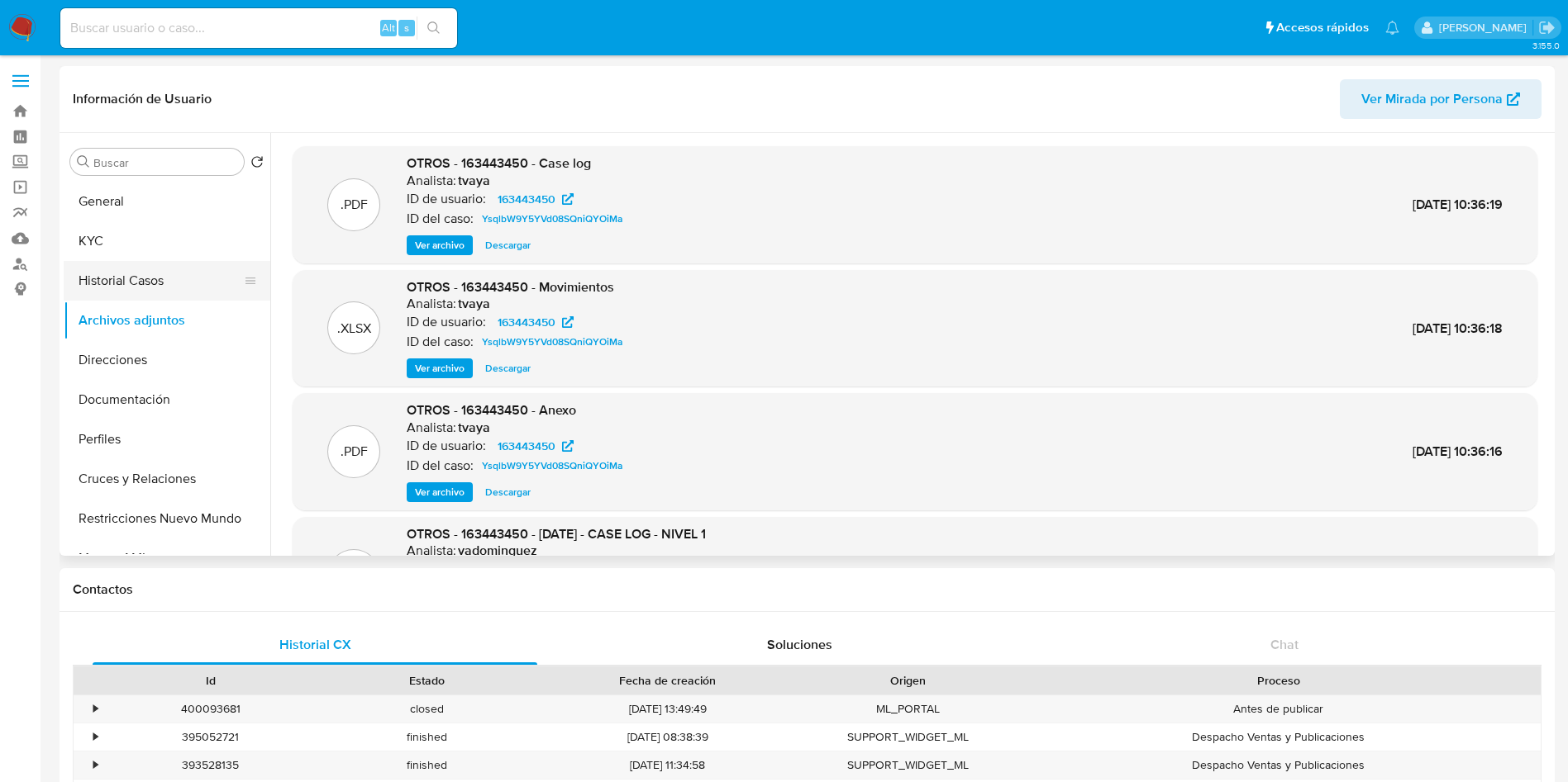
click at [95, 275] on button "Historial Casos" at bounding box center [160, 281] width 194 height 40
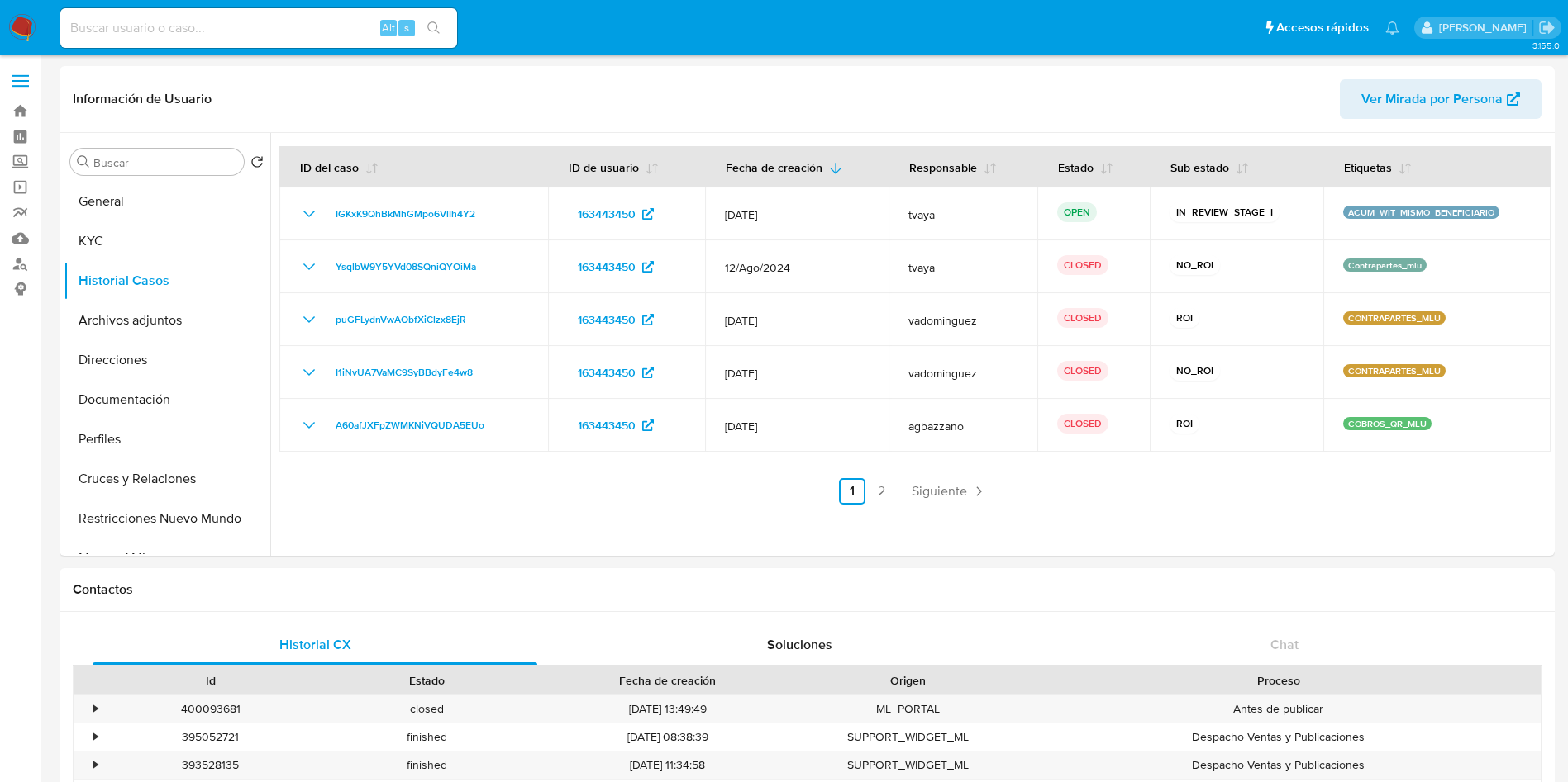
click at [375, 211] on span "IGKxK9QhBkMhGMpo6VlIh4Y2" at bounding box center [405, 213] width 140 height 20
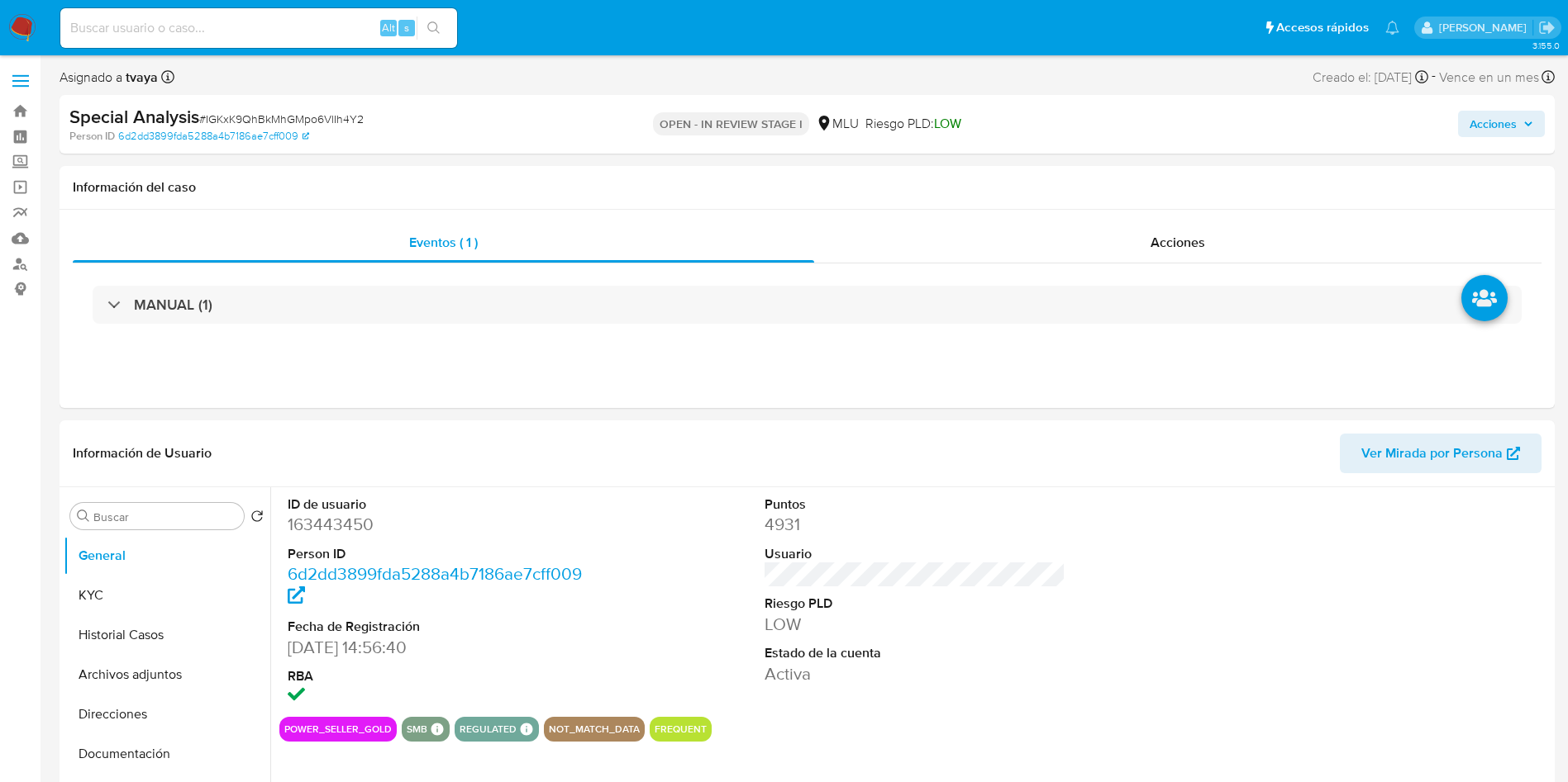
select select "10"
drag, startPoint x: 160, startPoint y: 687, endPoint x: 273, endPoint y: 599, distance: 143.2
click at [160, 687] on button "Archivos adjuntos" at bounding box center [167, 675] width 206 height 40
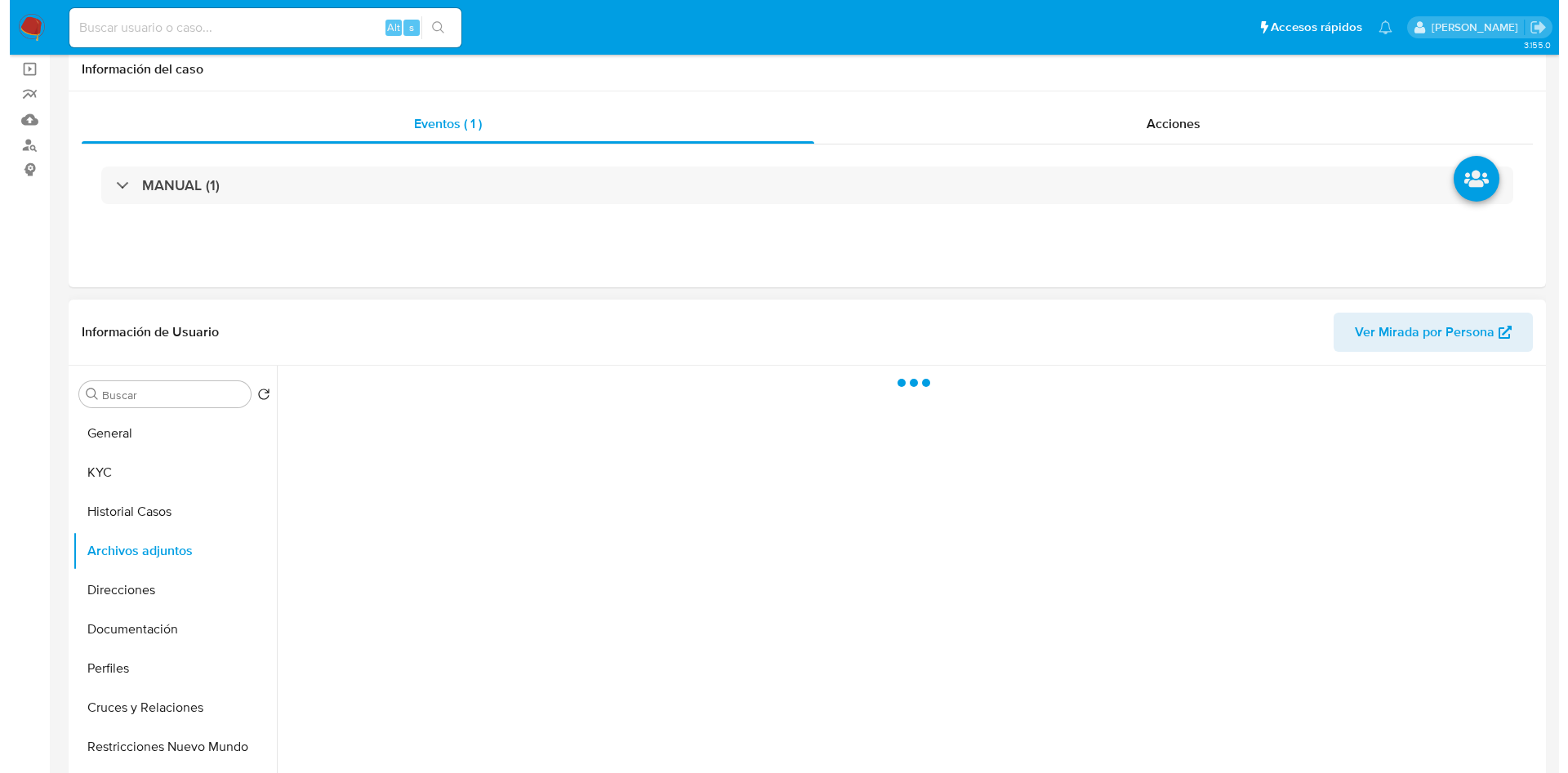
scroll to position [245, 0]
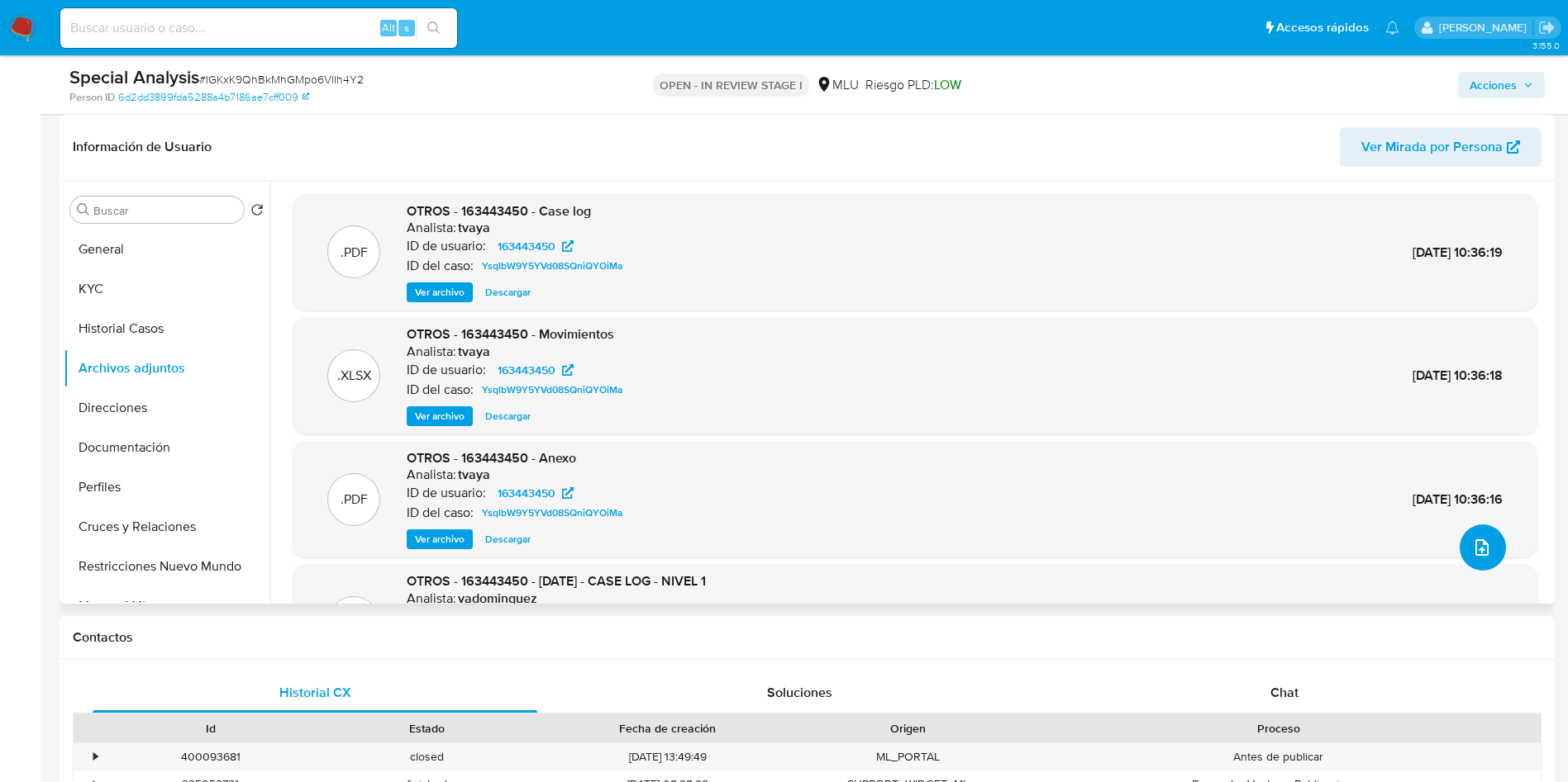
click at [1485, 535] on button "upload-file" at bounding box center [1483, 547] width 46 height 46
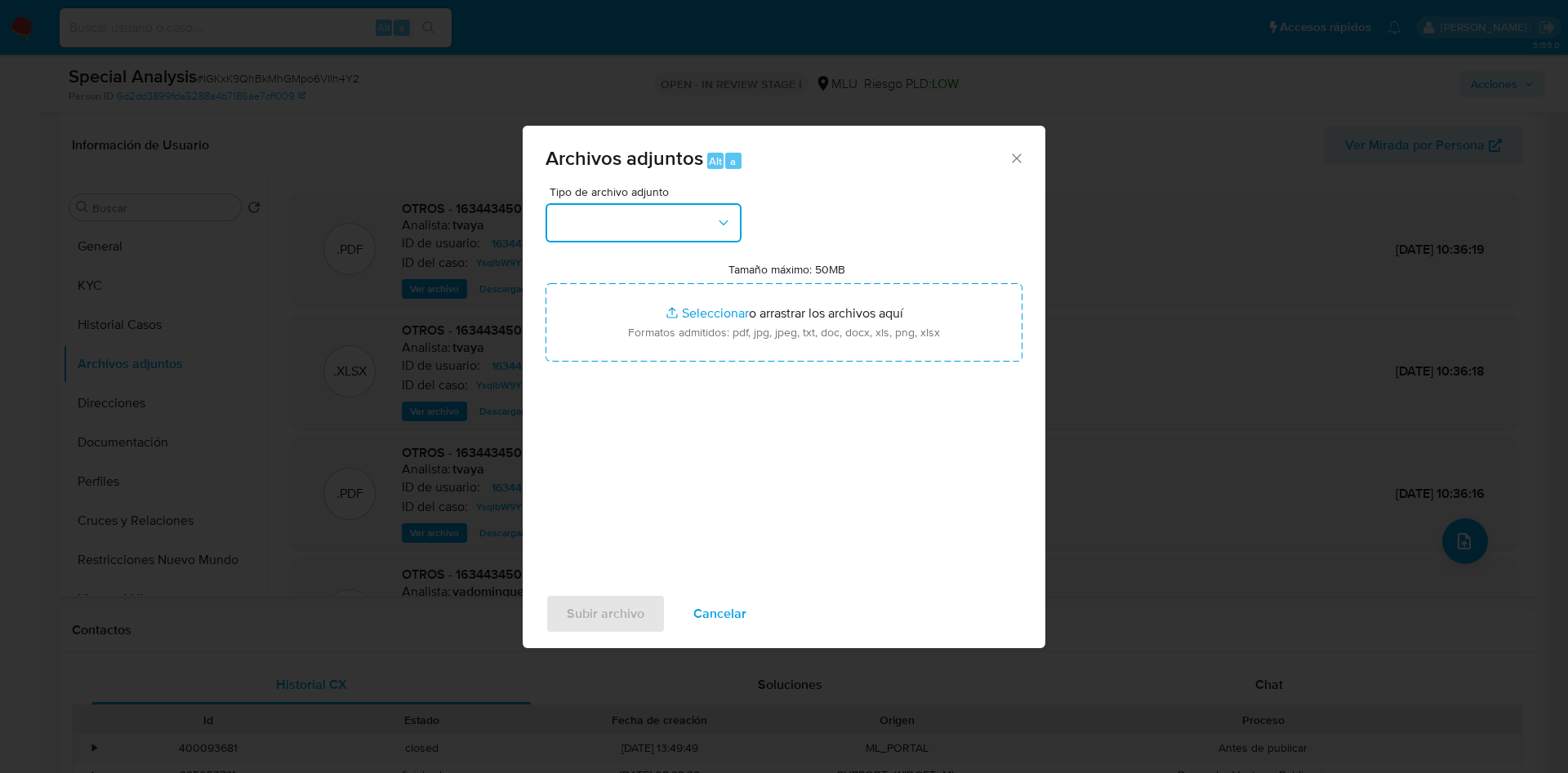
click at [620, 242] on button "button" at bounding box center [643, 223] width 196 height 40
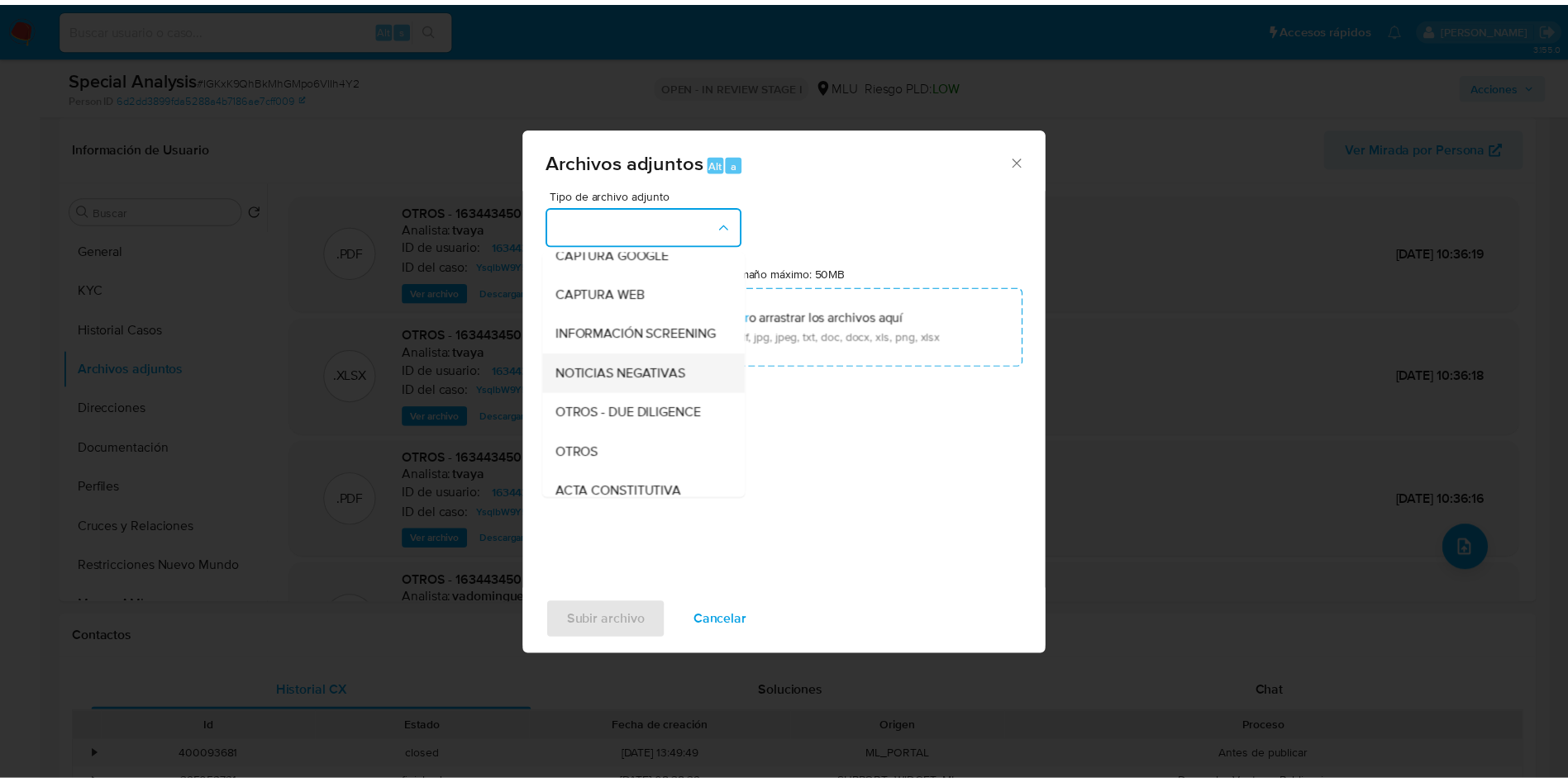
scroll to position [124, 0]
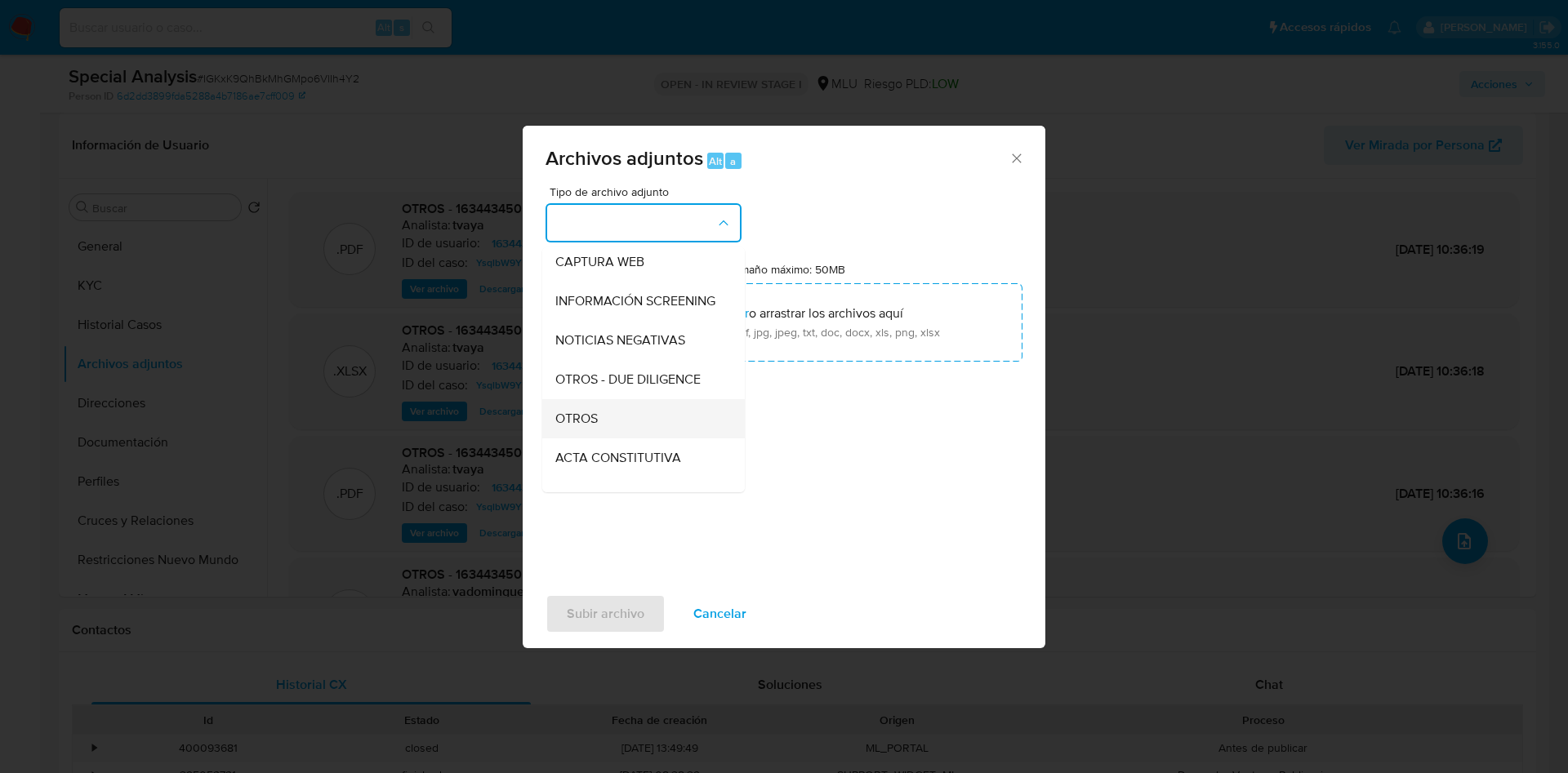
click at [579, 427] on span "OTROS" at bounding box center [577, 418] width 42 height 16
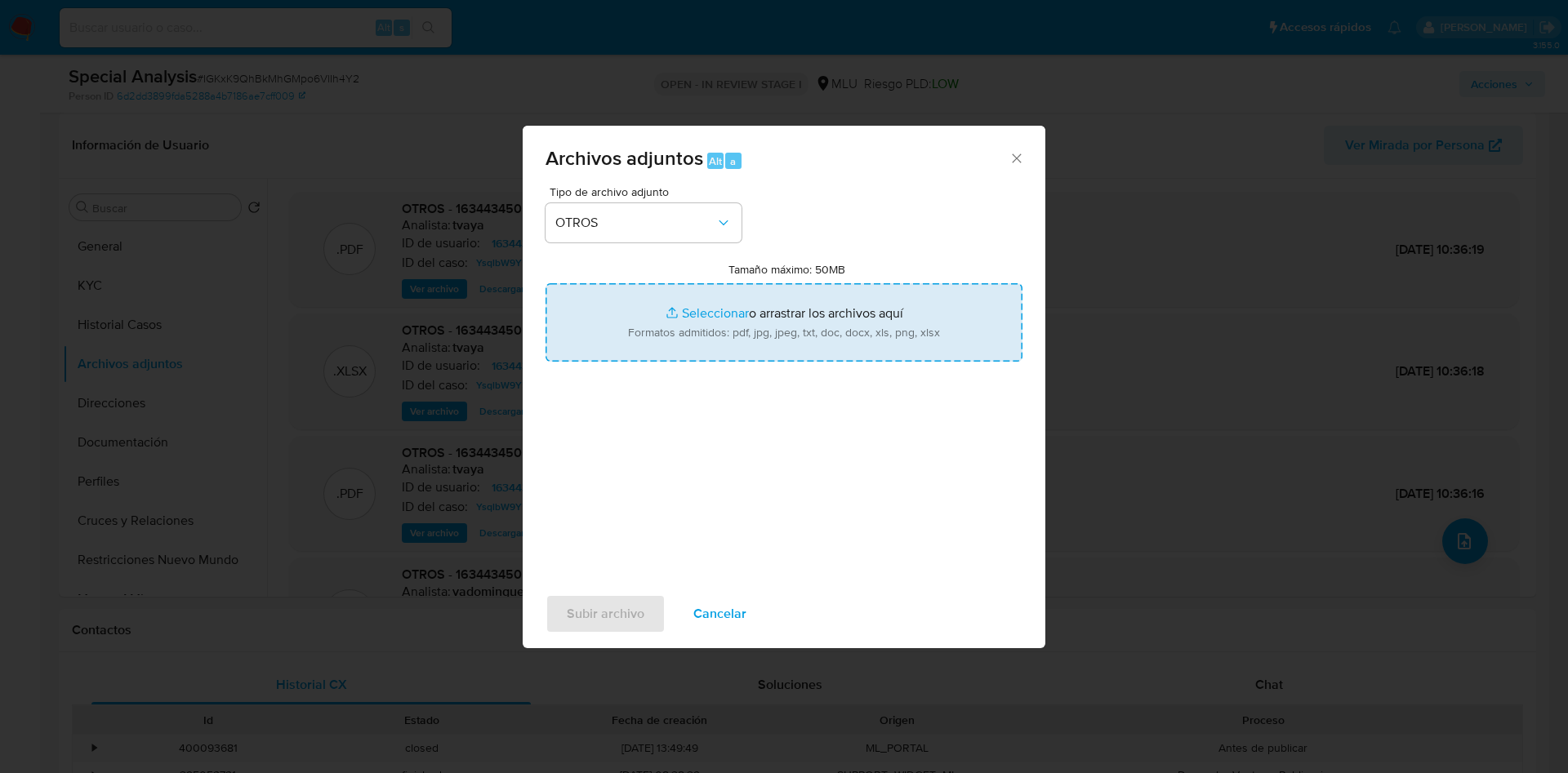
click at [661, 335] on input "Tamaño máximo: 50MB Seleccionar archivos" at bounding box center [784, 322] width 477 height 78
type input "C:\fakepath\163443450 - Movimientos.xlsx"
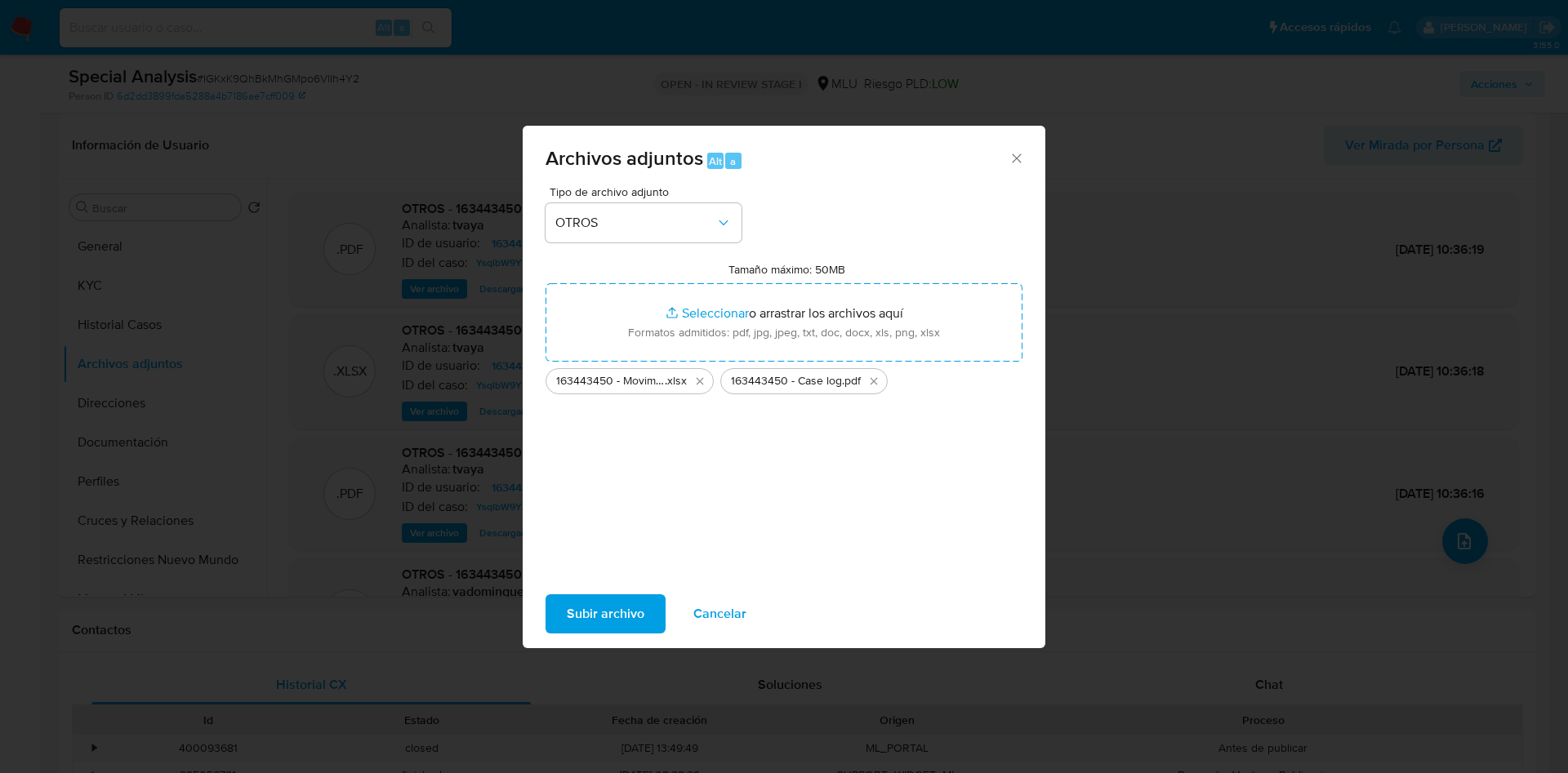
click at [600, 619] on span "Subir archivo" at bounding box center [605, 614] width 78 height 36
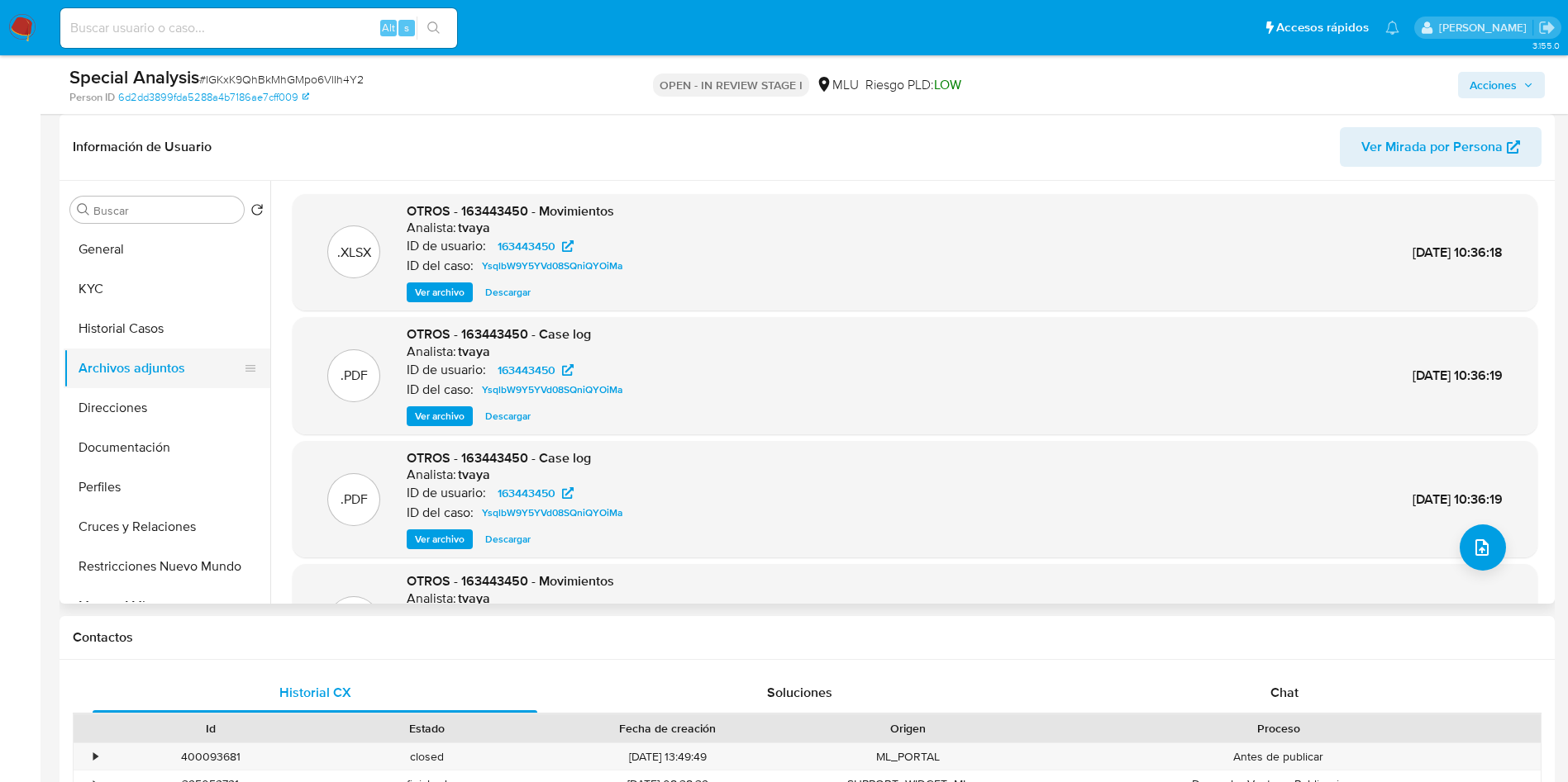
click at [144, 332] on button "Historial Casos" at bounding box center [167, 328] width 206 height 40
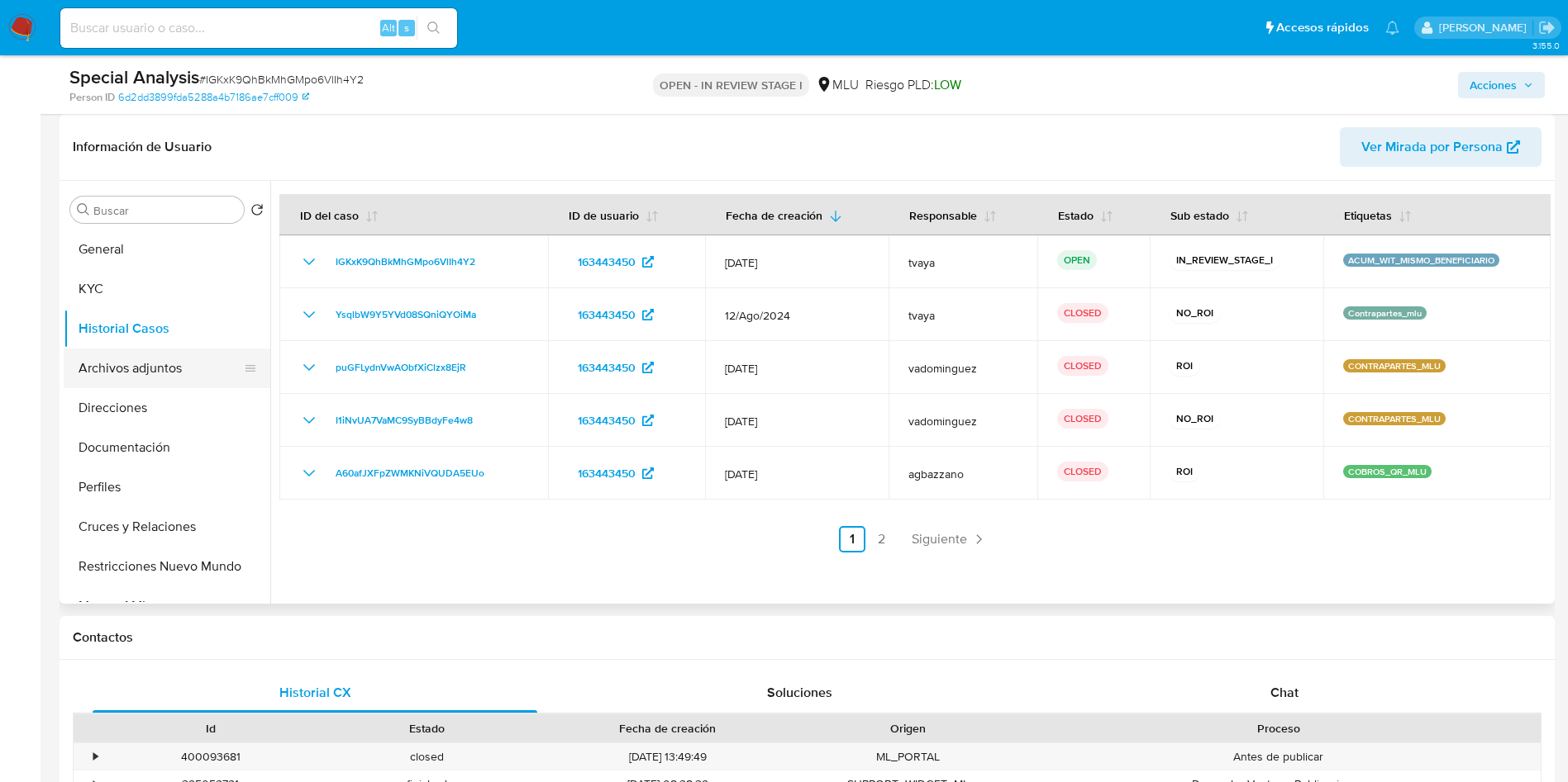
click at [135, 365] on button "Archivos adjuntos" at bounding box center [160, 368] width 194 height 40
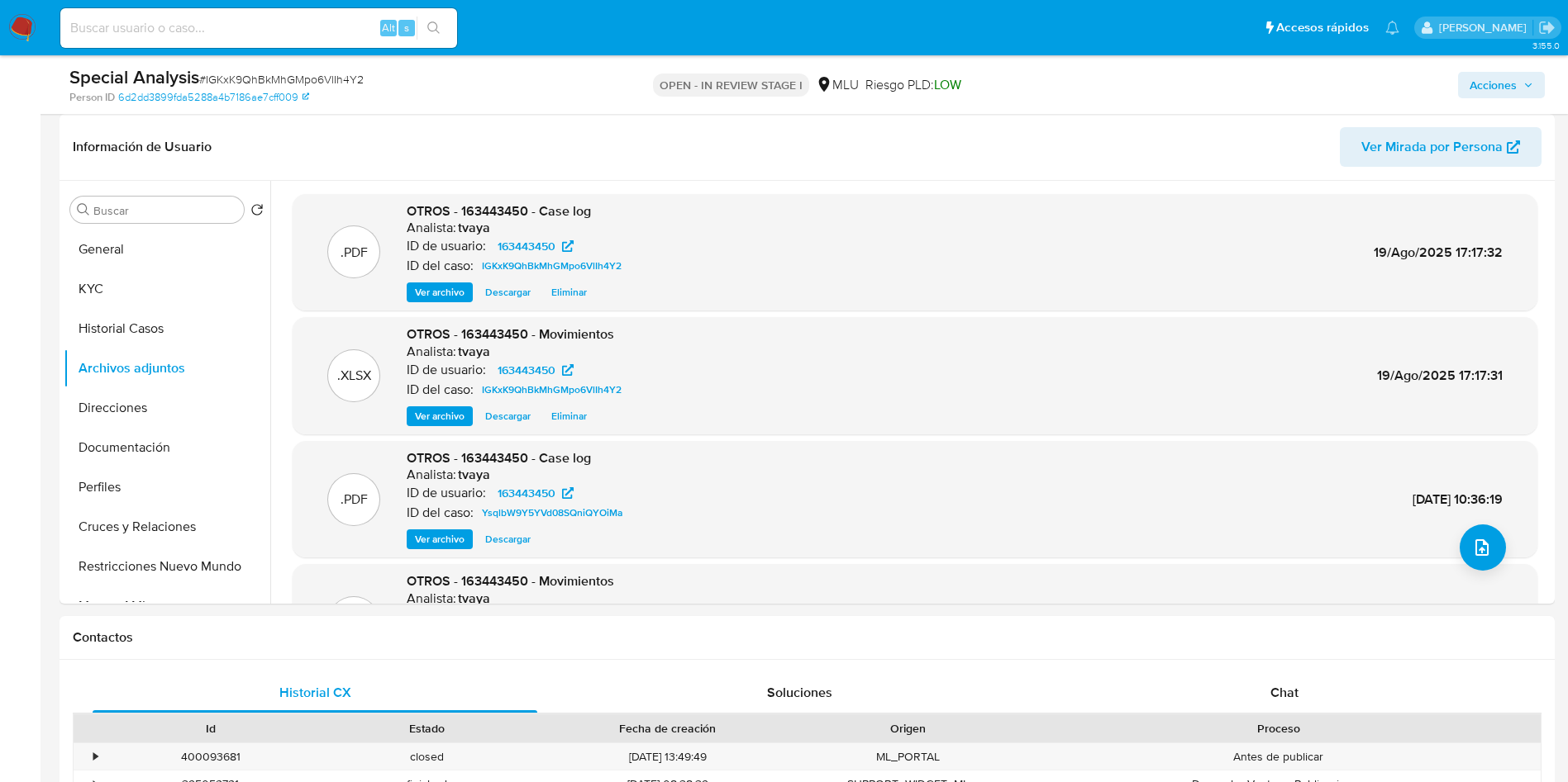
click at [1502, 87] on span "Acciones" at bounding box center [1493, 84] width 47 height 26
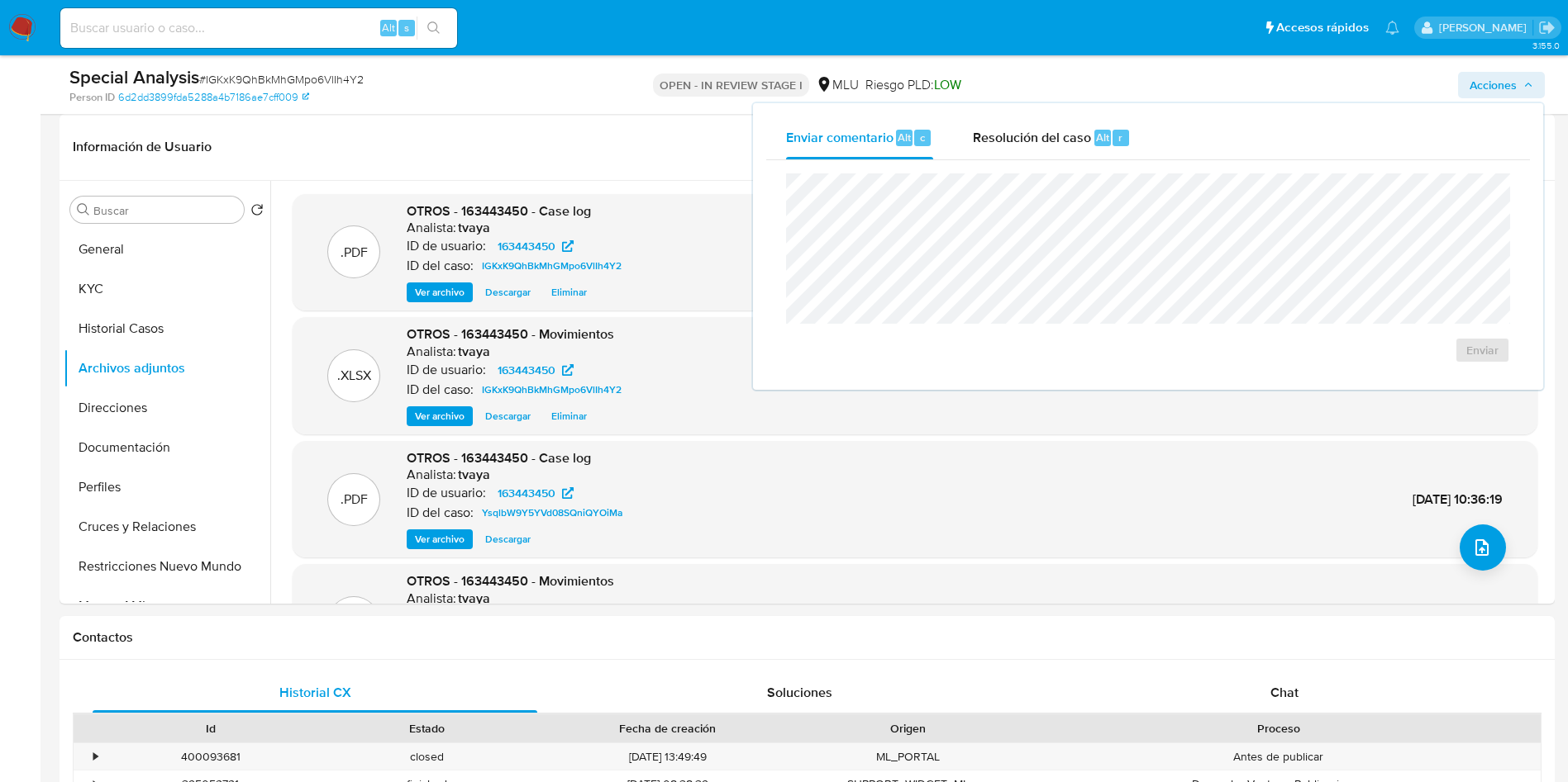
click at [1036, 168] on div "Enviar" at bounding box center [1147, 269] width 764 height 217
click at [1031, 152] on div "Resolución del caso Alt r" at bounding box center [1051, 138] width 158 height 43
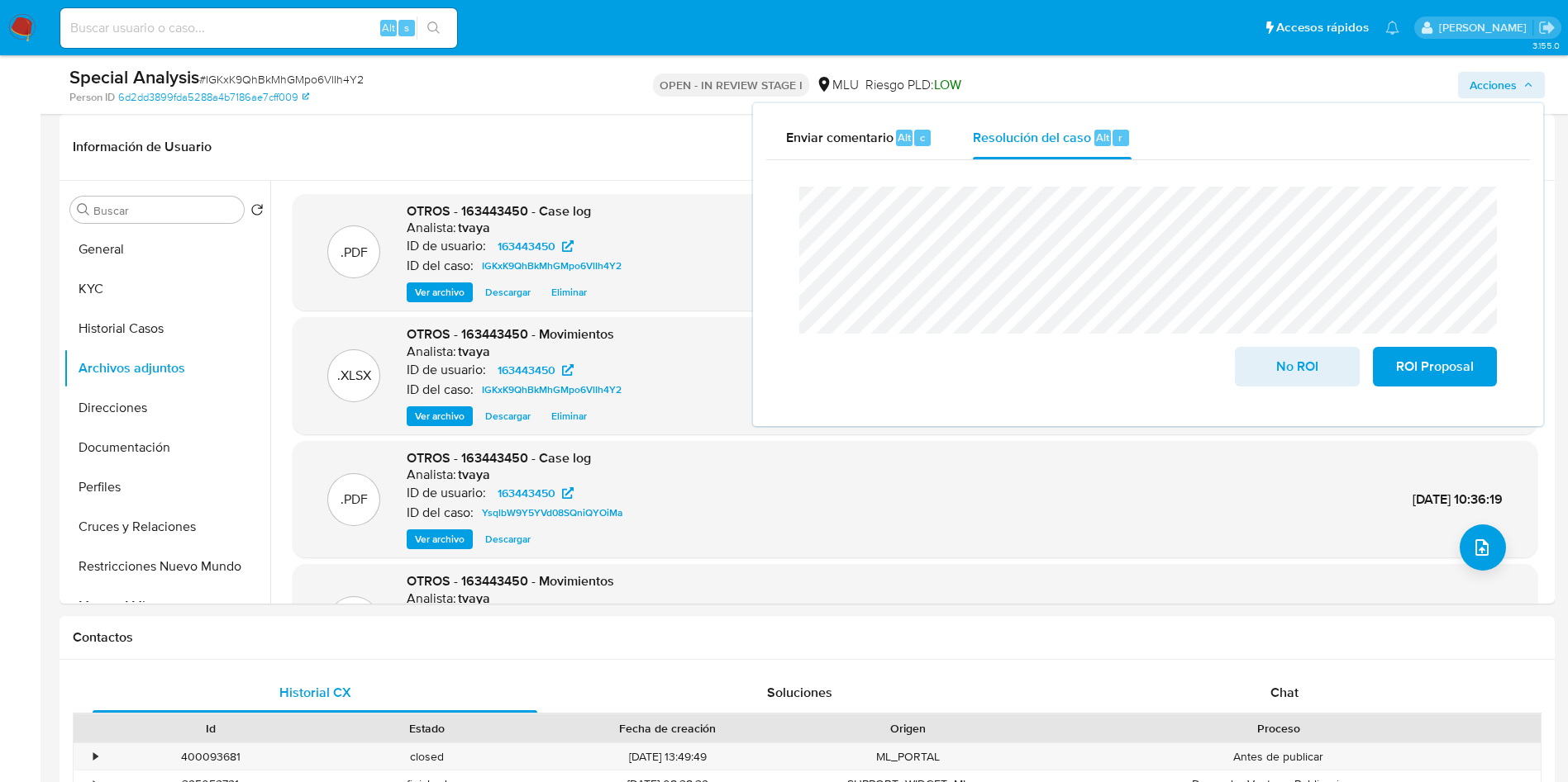
click at [777, 200] on div "Cierre de caso No ROI ROI Proposal" at bounding box center [1147, 287] width 764 height 252
click at [1279, 379] on span "No ROI" at bounding box center [1297, 367] width 81 height 37
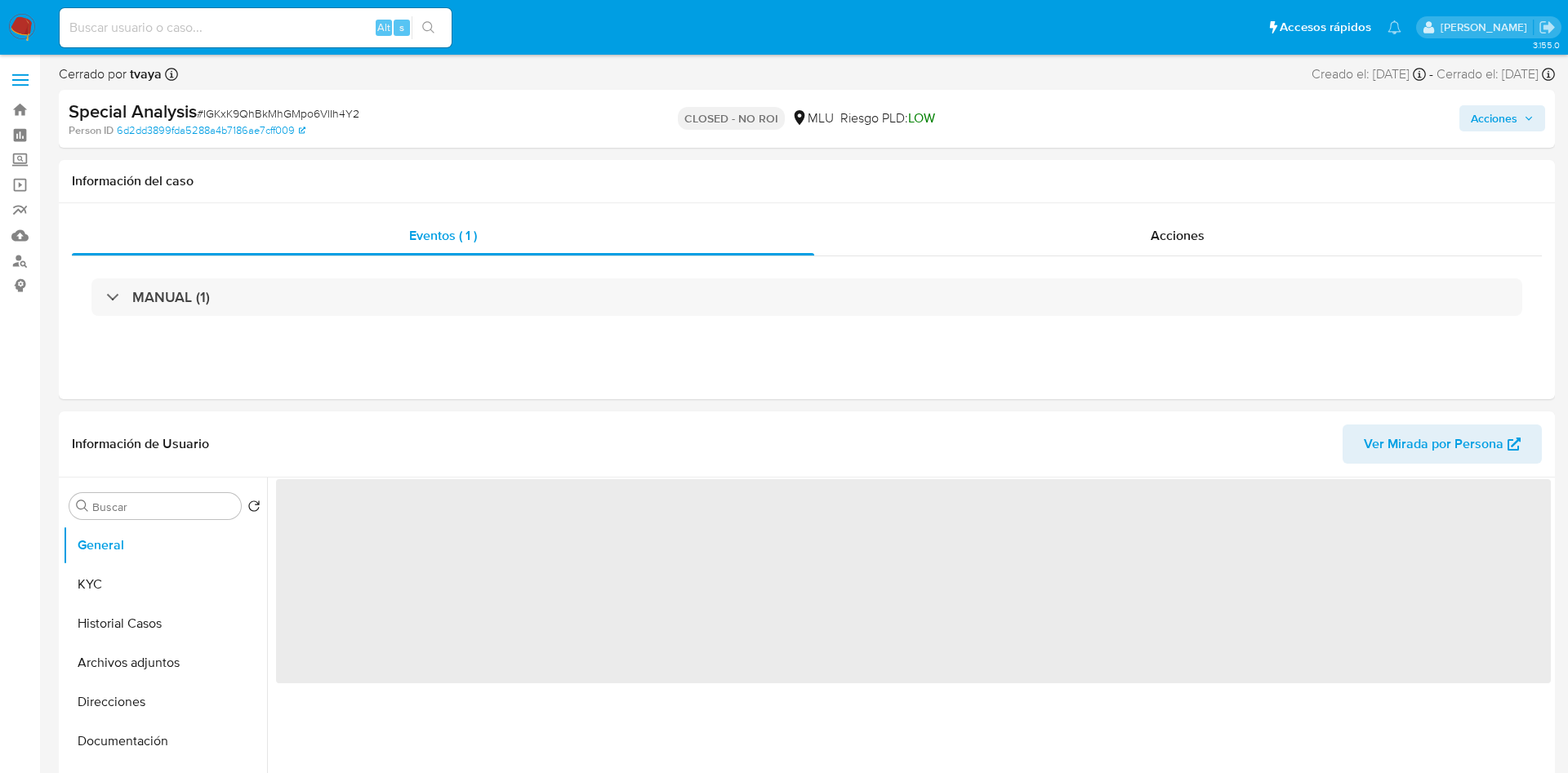
select select "10"
